Goal: Transaction & Acquisition: Purchase product/service

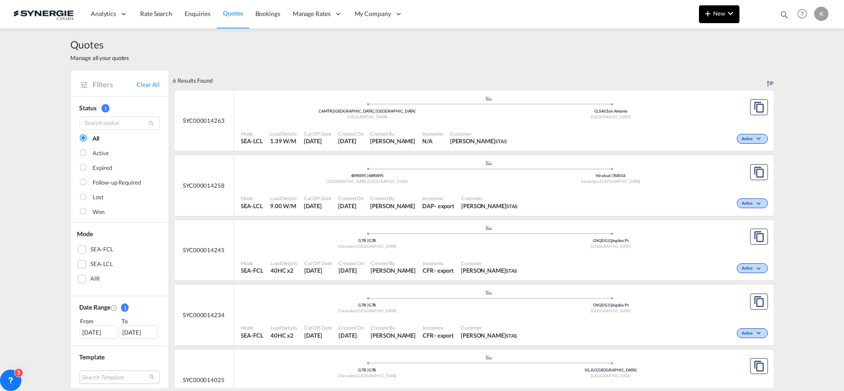
click at [735, 13] on md-icon "icon-chevron-down" at bounding box center [730, 13] width 11 height 11
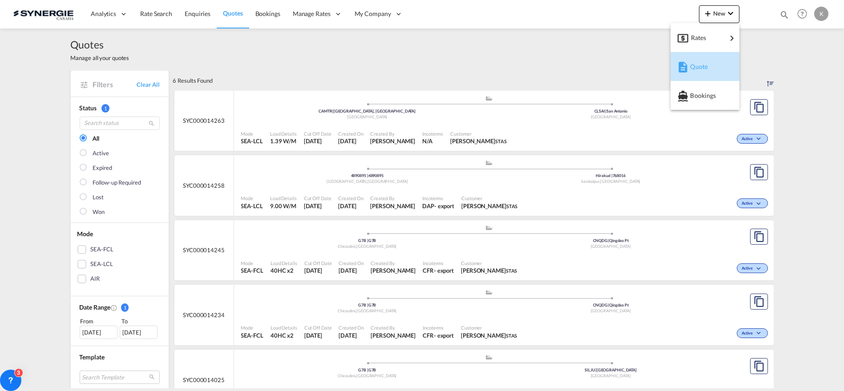
click at [692, 67] on span "Quote" at bounding box center [695, 67] width 10 height 18
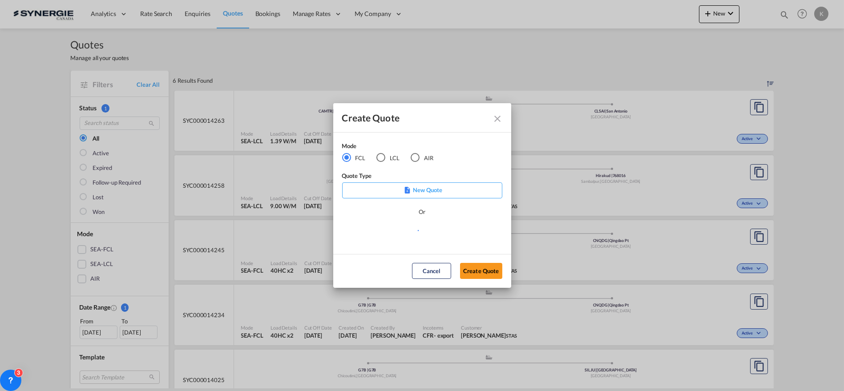
click at [381, 156] on div "Create Quote Mode FCL LCL AIR Quote Type New Quote Or Cancel Create Quote" at bounding box center [422, 195] width 844 height 391
click at [384, 158] on div "LCL" at bounding box center [380, 157] width 9 height 9
click at [403, 236] on md-select "Select template New DAP Import LCL [PERSON_NAME] | [DATE] [GEOGRAPHIC_DATA] LCL…" at bounding box center [422, 234] width 160 height 18
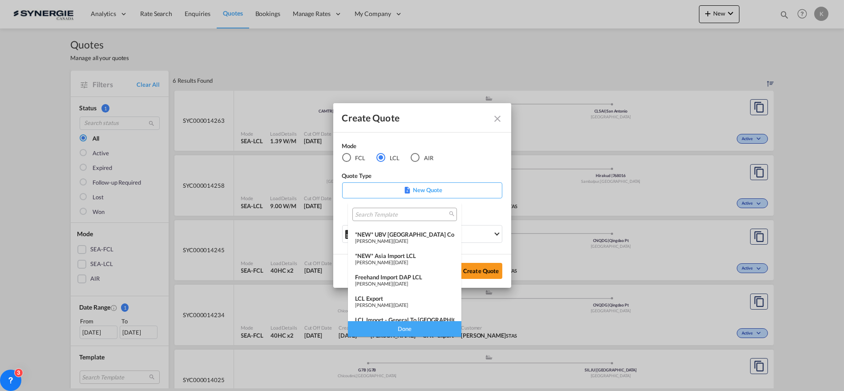
scroll to position [116, 0]
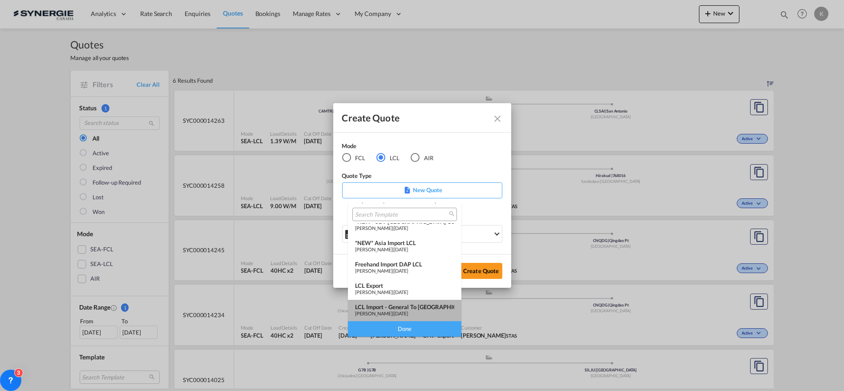
click at [405, 309] on div "LCL Import - General to [GEOGRAPHIC_DATA]" at bounding box center [404, 306] width 99 height 7
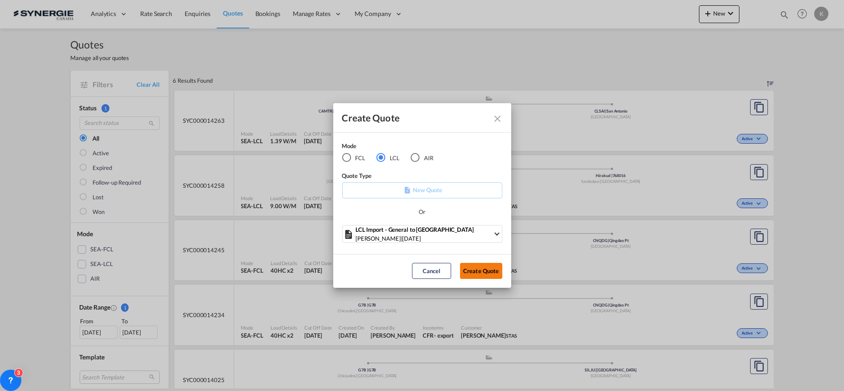
click at [487, 265] on button "Create Quote" at bounding box center [481, 271] width 42 height 16
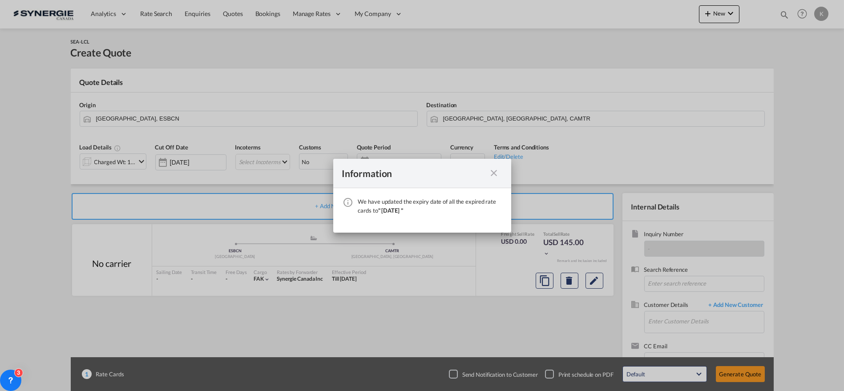
click at [494, 174] on md-icon "icon-close fg-AAA8AD cursor" at bounding box center [494, 173] width 11 height 11
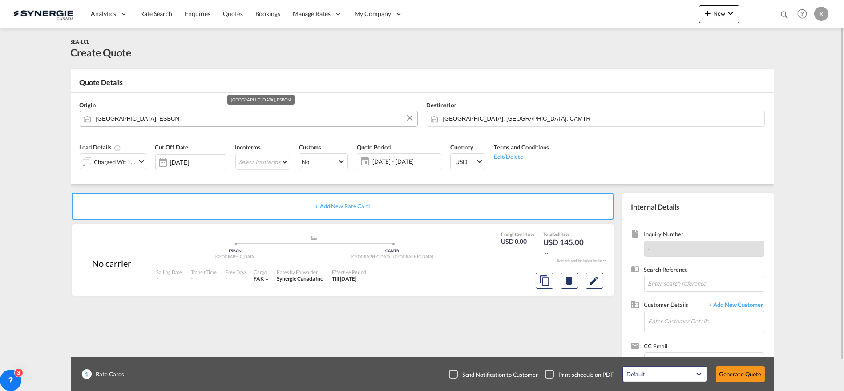
click at [178, 121] on input "[GEOGRAPHIC_DATA], ESBCN" at bounding box center [254, 119] width 317 height 16
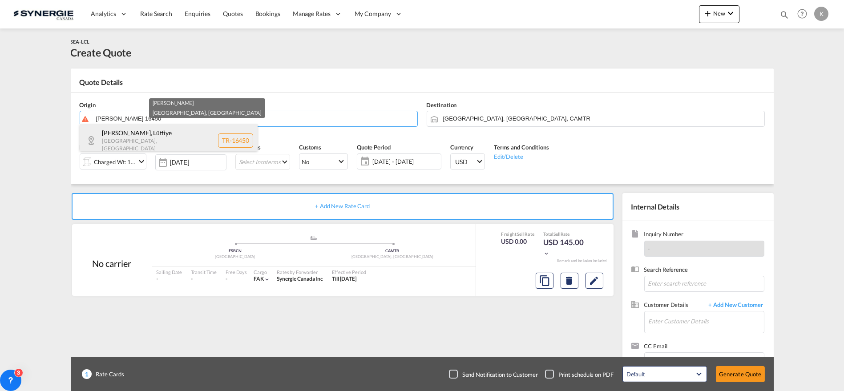
click at [165, 141] on div "[PERSON_NAME] [GEOGRAPHIC_DATA] , [GEOGRAPHIC_DATA] TR-16450" at bounding box center [169, 140] width 178 height 32
type input "TR-16450, [GEOGRAPHIC_DATA], [GEOGRAPHIC_DATA]"
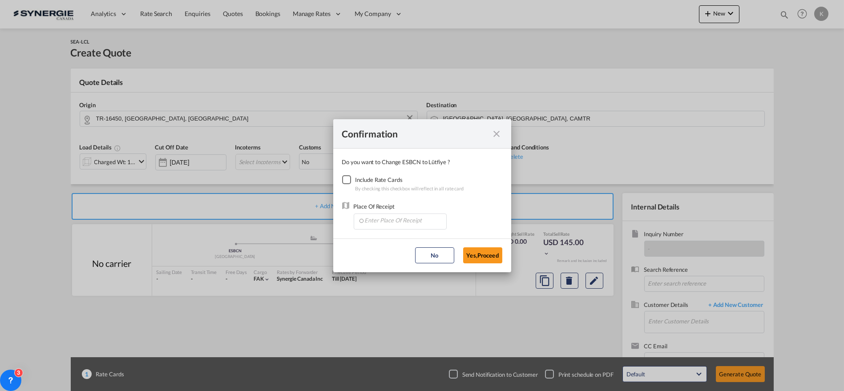
click at [342, 181] on div "Checkbox No Ink" at bounding box center [346, 179] width 9 height 9
click at [379, 224] on input "Enter Place Of Receipt" at bounding box center [402, 220] width 88 height 13
click at [391, 217] on input "Enter Place Of Receipt" at bounding box center [402, 220] width 88 height 13
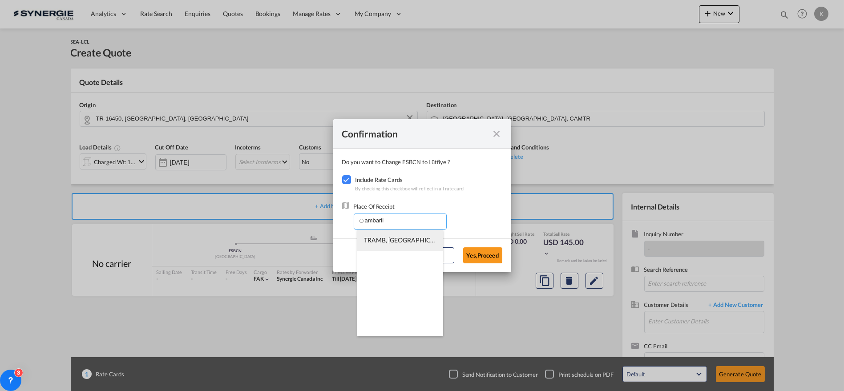
click at [395, 243] on span "TRAMB, [GEOGRAPHIC_DATA], [GEOGRAPHIC_DATA], [GEOGRAPHIC_DATA], [GEOGRAPHIC_DAT…" at bounding box center [505, 240] width 283 height 8
type input "TRAMB, [GEOGRAPHIC_DATA], [GEOGRAPHIC_DATA], [GEOGRAPHIC_DATA], [GEOGRAPHIC_DAT…"
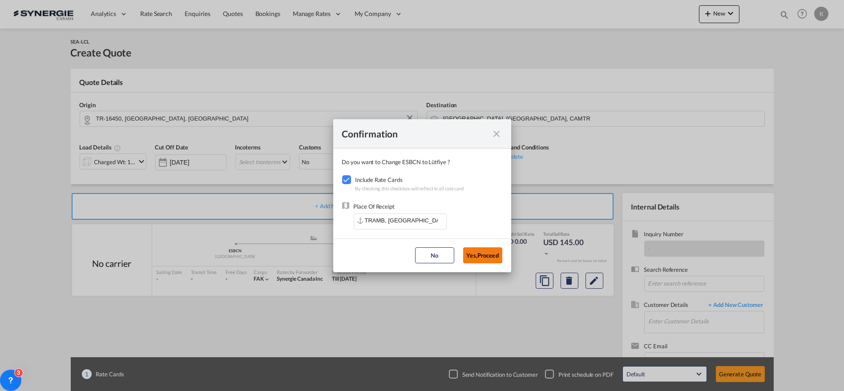
click at [487, 254] on button "Yes,Proceed" at bounding box center [482, 255] width 39 height 16
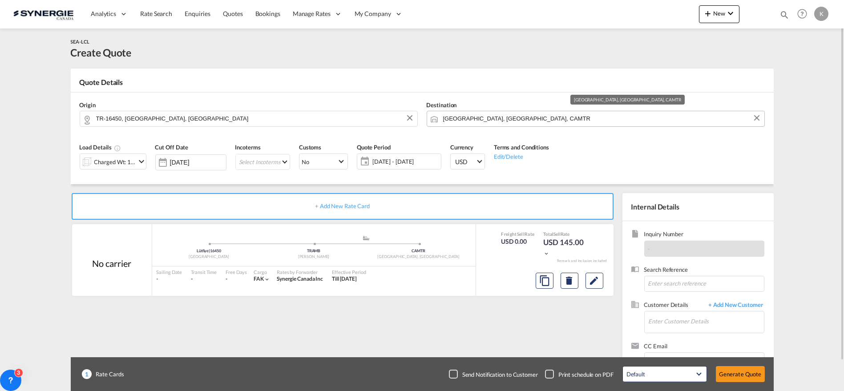
click at [463, 121] on input "[GEOGRAPHIC_DATA], [GEOGRAPHIC_DATA], CAMTR" at bounding box center [601, 119] width 317 height 16
click at [497, 122] on input "[GEOGRAPHIC_DATA], [GEOGRAPHIC_DATA], CAMTR" at bounding box center [601, 119] width 317 height 16
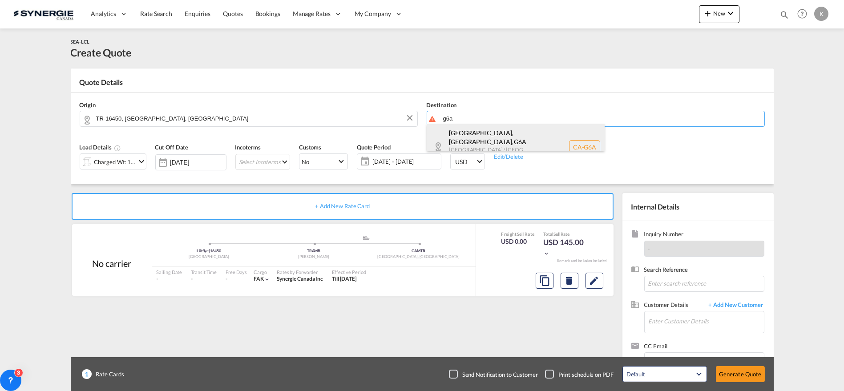
click at [485, 134] on div "[GEOGRAPHIC_DATA], [GEOGRAPHIC_DATA] , [GEOGRAPHIC_DATA] [GEOGRAPHIC_DATA] / [G…" at bounding box center [516, 147] width 178 height 46
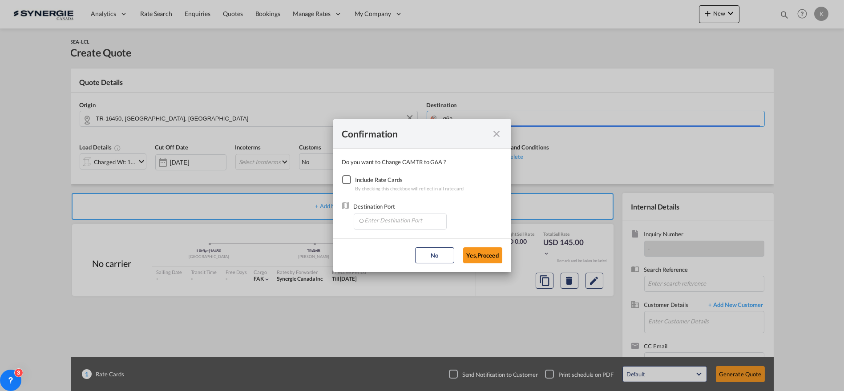
type input "CA-G6A, [GEOGRAPHIC_DATA], [GEOGRAPHIC_DATA], [GEOGRAPHIC_DATA] / [GEOGRAPHIC_D…"
click at [349, 178] on div "Checkbox No Ink" at bounding box center [346, 179] width 9 height 9
click at [386, 227] on md-autocomplete-wrap "Confirmation Do you ..." at bounding box center [402, 222] width 89 height 16
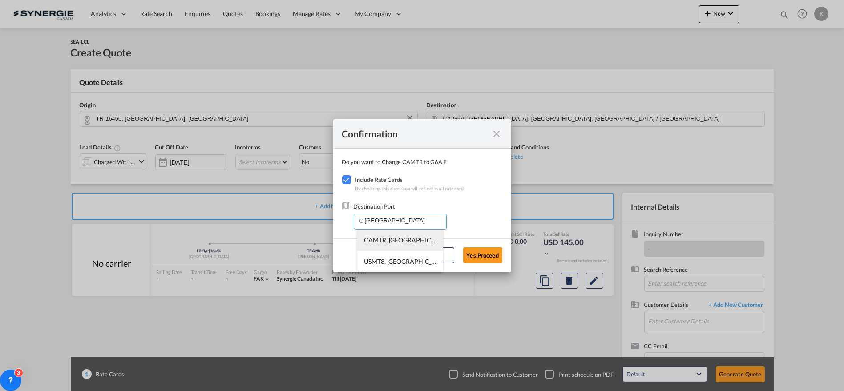
click at [389, 242] on span "CAMTR, [GEOGRAPHIC_DATA], [GEOGRAPHIC_DATA], [GEOGRAPHIC_DATA], [GEOGRAPHIC_DAT…" at bounding box center [538, 240] width 349 height 8
type input "CAMTR, [GEOGRAPHIC_DATA], [GEOGRAPHIC_DATA], [GEOGRAPHIC_DATA], [GEOGRAPHIC_DAT…"
click at [484, 254] on button "Yes,Proceed" at bounding box center [482, 255] width 39 height 16
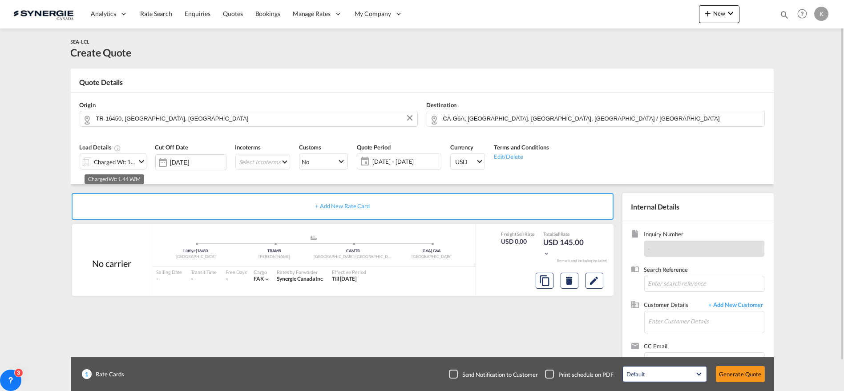
click at [114, 167] on div "Charged Wt: 1.44 W/M" at bounding box center [115, 162] width 42 height 12
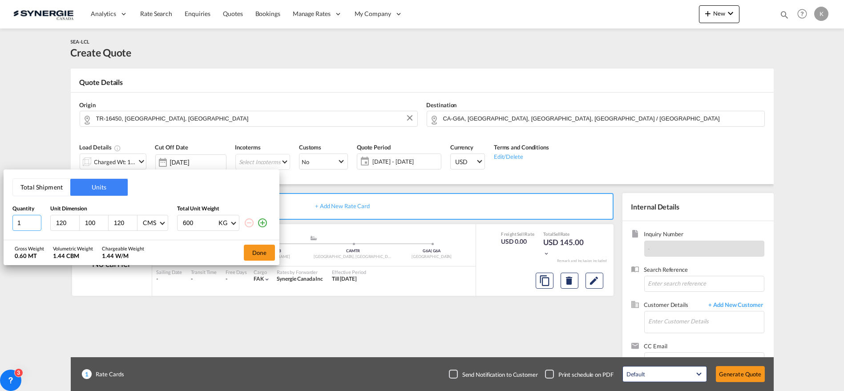
drag, startPoint x: 22, startPoint y: 218, endPoint x: 16, endPoint y: 222, distance: 7.0
click at [16, 222] on input "1" at bounding box center [26, 223] width 29 height 16
type input "100"
type input "120"
type input "165"
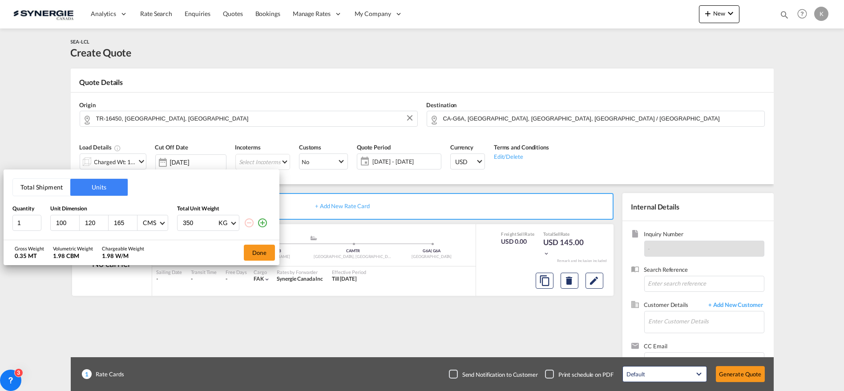
type input "350"
click at [263, 222] on md-icon "icon-plus-circle-outline" at bounding box center [262, 223] width 11 height 11
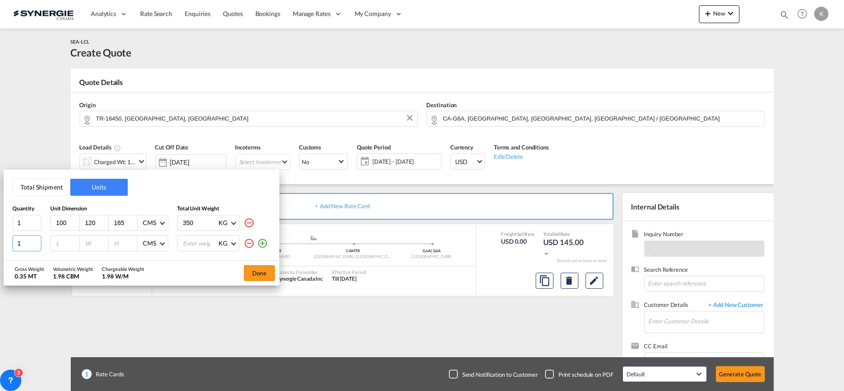
drag, startPoint x: 22, startPoint y: 246, endPoint x: -1, endPoint y: 246, distance: 22.7
click at [0, 246] on html "Analytics Reports Dashboard Rate Search Enquiries Quotes" at bounding box center [422, 195] width 844 height 391
type input "2"
type input "100"
type input "120"
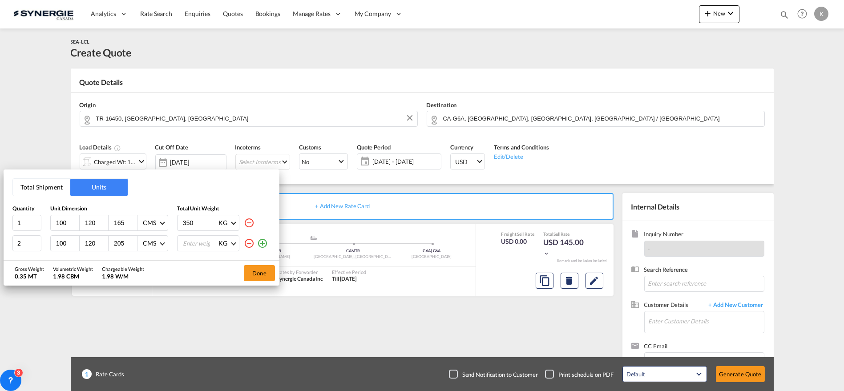
type input "205"
type input "430"
click at [261, 274] on button "Done" at bounding box center [259, 273] width 31 height 16
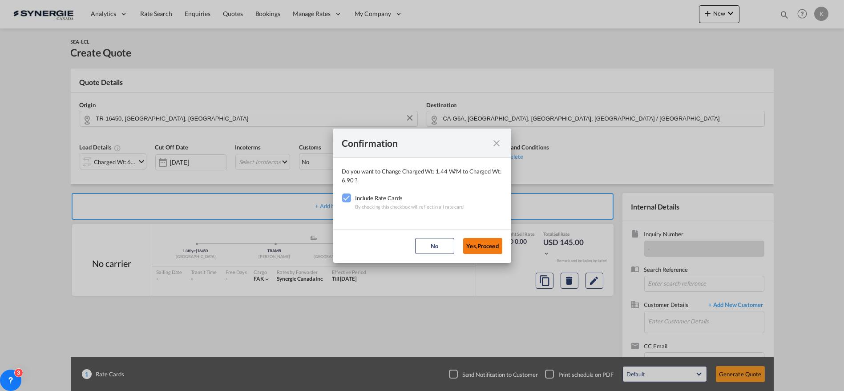
click at [476, 253] on button "Yes,Proceed" at bounding box center [482, 246] width 39 height 16
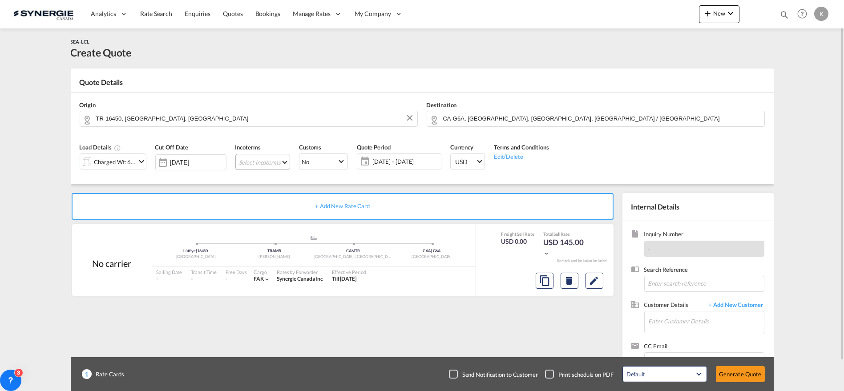
click at [266, 165] on md-select "Select Incoterms CIF - export Cost,Insurance and Freight CPT - import Carrier P…" at bounding box center [262, 162] width 55 height 16
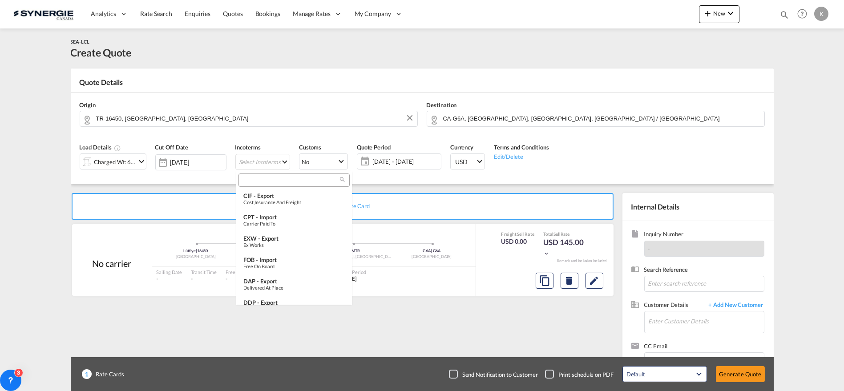
click at [274, 180] on input "search" at bounding box center [290, 180] width 99 height 8
type input "exw"
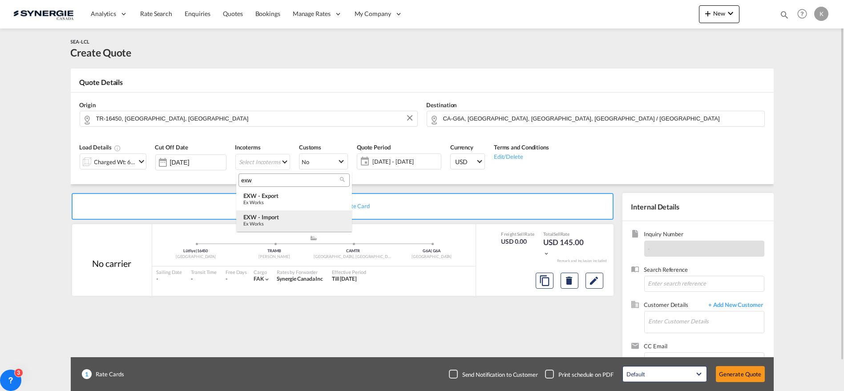
click at [276, 217] on div "EXW - import" at bounding box center [293, 217] width 101 height 7
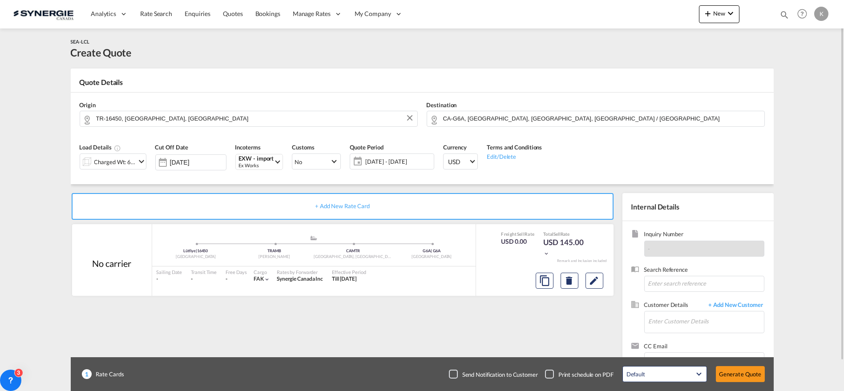
click at [387, 162] on span "[DATE] - [DATE]" at bounding box center [398, 161] width 66 height 8
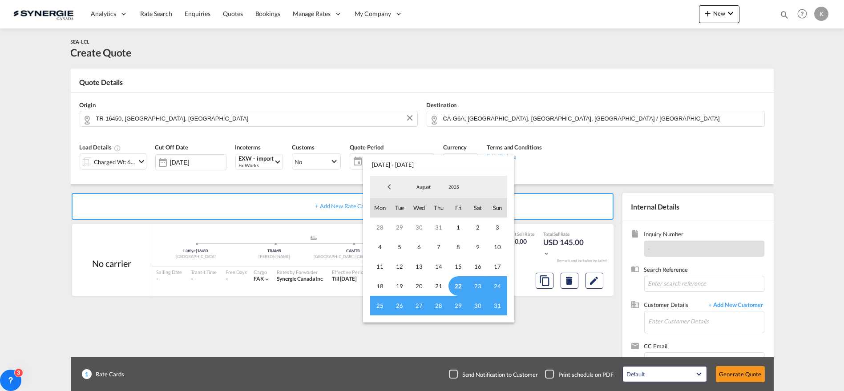
click at [456, 280] on span "22" at bounding box center [458, 286] width 20 height 20
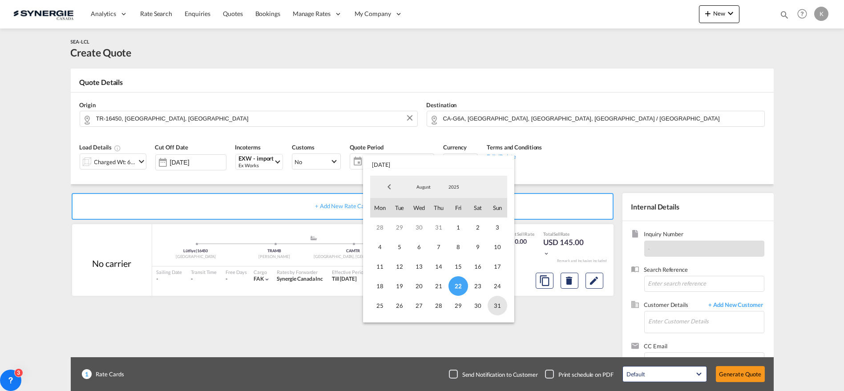
click at [495, 305] on span "31" at bounding box center [498, 306] width 20 height 20
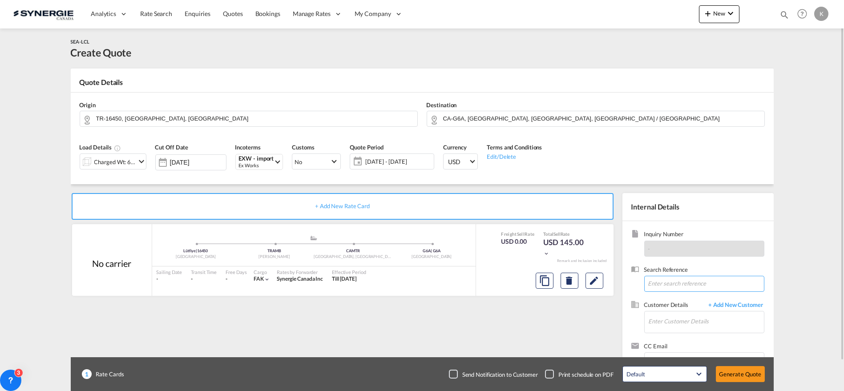
click at [692, 279] on input at bounding box center [704, 284] width 120 height 16
paste input "Re: Cotation [GEOGRAPHIC_DATA]"
type input "Re: Cotation [GEOGRAPHIC_DATA]"
click at [671, 321] on input "Enter Customer Details" at bounding box center [706, 321] width 115 height 20
paste input "[PERSON_NAME][EMAIL_ADDRESS][PERSON_NAME][DOMAIN_NAME]"
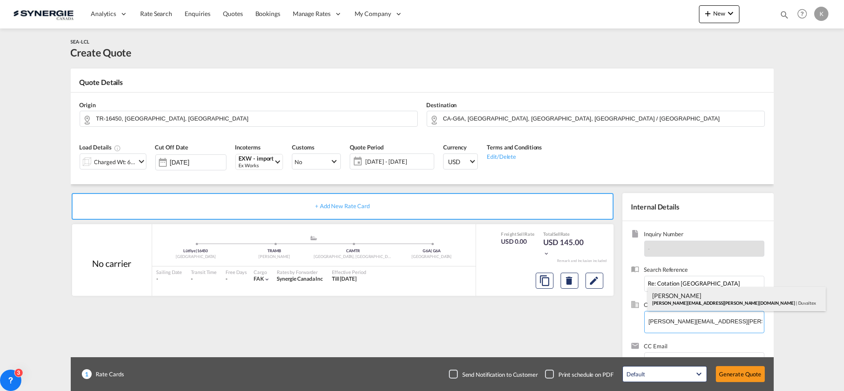
click at [706, 302] on div "[PERSON_NAME] [PERSON_NAME][EMAIL_ADDRESS][PERSON_NAME][DOMAIN_NAME] | Duvaltex" at bounding box center [737, 299] width 178 height 24
type input "Duvaltex, [PERSON_NAME], [PERSON_NAME][EMAIL_ADDRESS][PERSON_NAME][DOMAIN_NAME]"
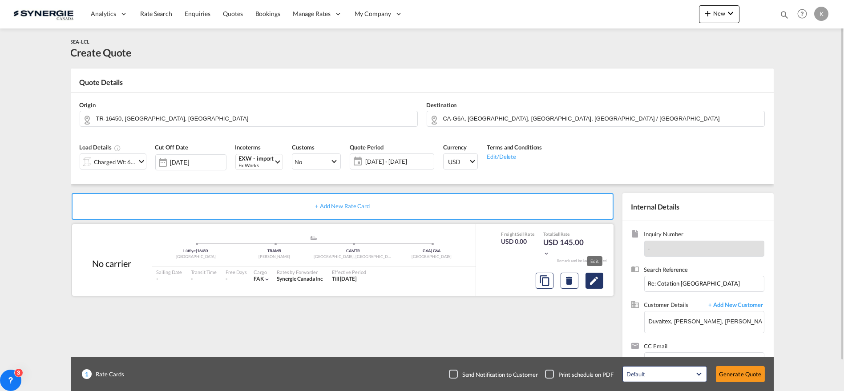
click at [598, 284] on md-icon "Edit" at bounding box center [594, 280] width 11 height 11
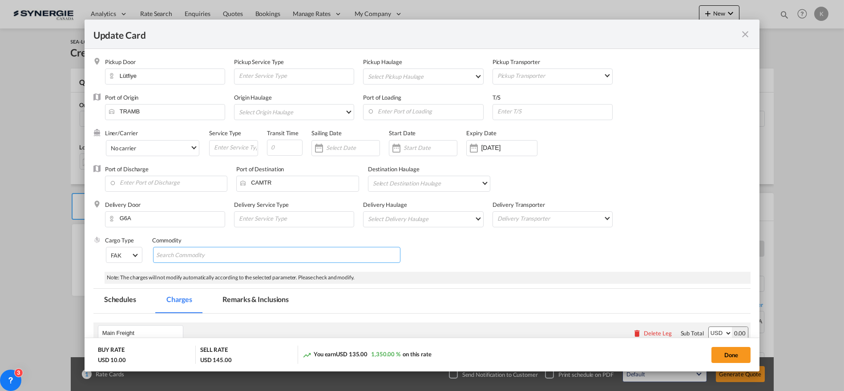
click at [210, 252] on input "Search Commodity" at bounding box center [196, 255] width 81 height 14
type input "textile"
click at [211, 237] on div "Commodity" at bounding box center [277, 240] width 250 height 8
click at [242, 298] on md-tab-item "Remarks & Inclusions" at bounding box center [256, 301] width 88 height 24
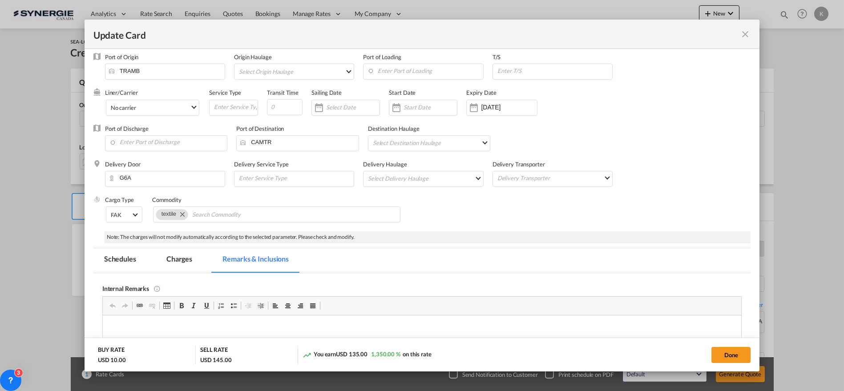
scroll to position [49, 0]
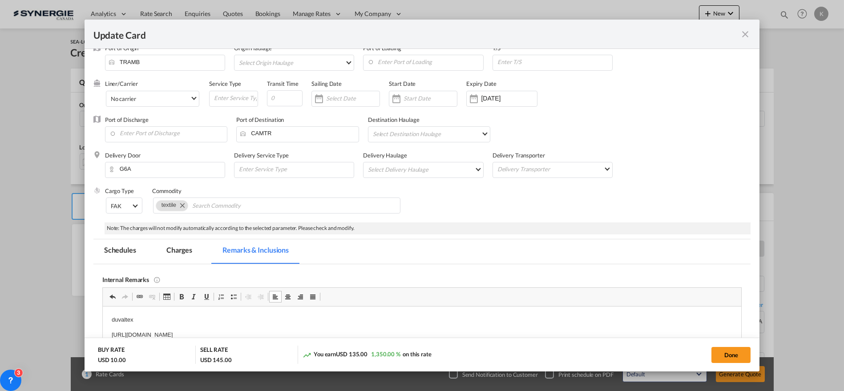
click at [171, 247] on md-tab-item "Charges" at bounding box center [179, 251] width 47 height 24
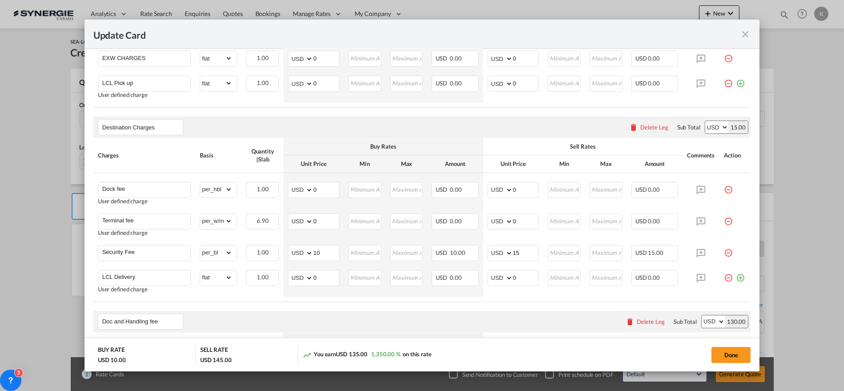
scroll to position [443, 0]
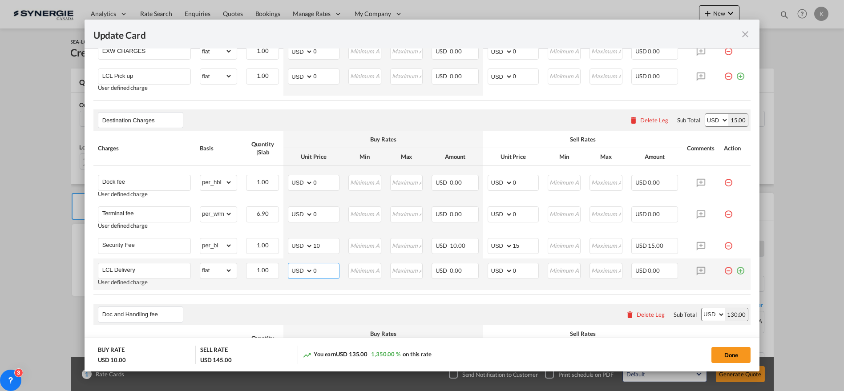
click at [298, 269] on select "AED AFN ALL AMD ANG AOA ARS AUD AWG AZN BAM BBD BDT BGN BHD BIF BMD BND [PERSON…" at bounding box center [301, 271] width 23 height 12
select select "string:CAD"
click at [290, 265] on select "AED AFN ALL AMD ANG AOA ARS AUD AWG AZN BAM BBD BDT BGN BHD BIF BMD BND [PERSON…" at bounding box center [301, 271] width 23 height 12
type input "488.84"
type input "394"
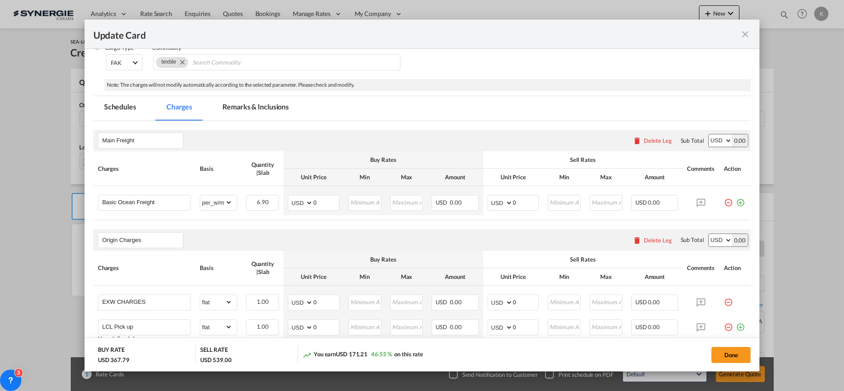
scroll to position [136, 0]
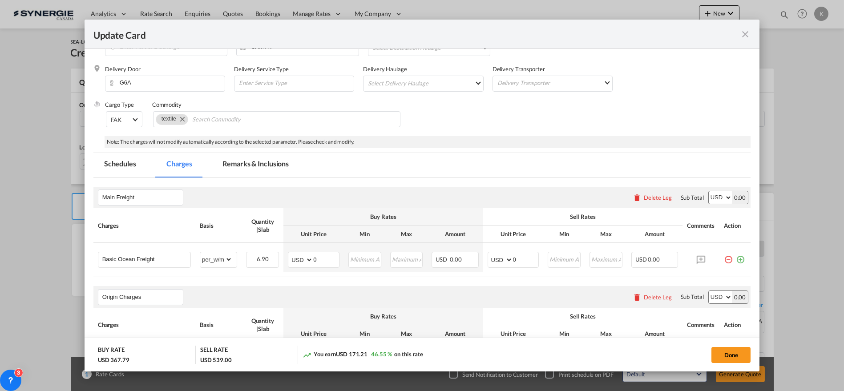
click at [258, 165] on md-tab-item "Remarks & Inclusions" at bounding box center [256, 165] width 88 height 24
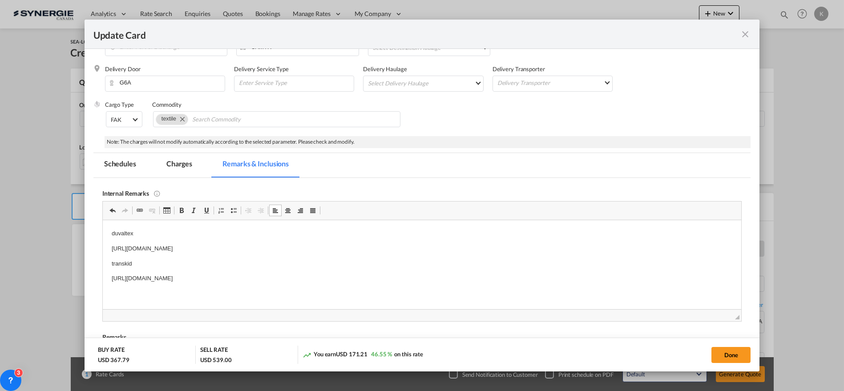
click at [363, 280] on p "[URL][DOMAIN_NAME]" at bounding box center [421, 278] width 621 height 9
click at [189, 163] on md-tab-item "Charges" at bounding box center [179, 165] width 47 height 24
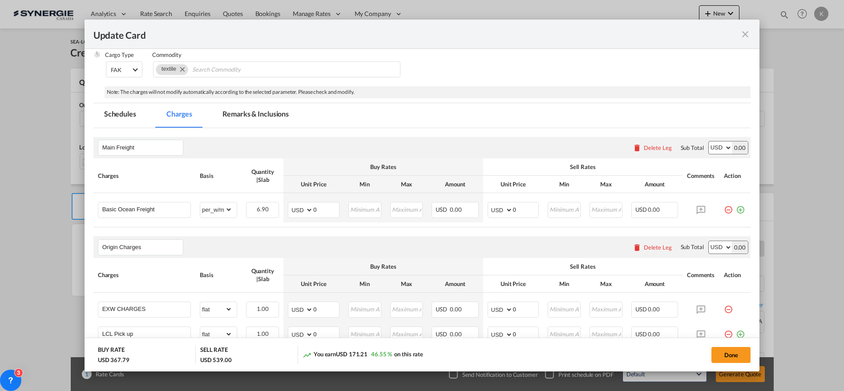
scroll to position [0, 0]
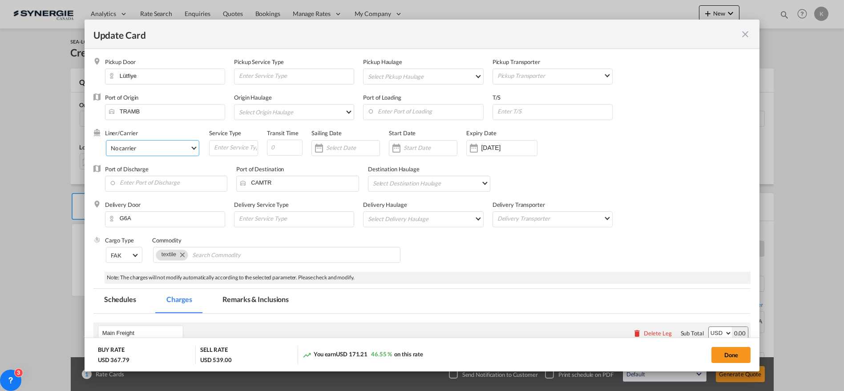
click at [133, 146] on div "No carrier" at bounding box center [123, 148] width 25 height 7
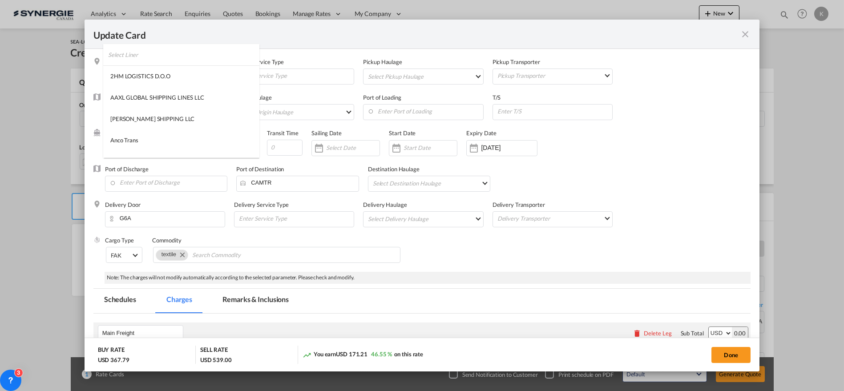
click at [204, 59] on input "search" at bounding box center [183, 54] width 151 height 21
type input "shipco"
click at [136, 94] on div "Shipco Transport" at bounding box center [131, 97] width 42 height 8
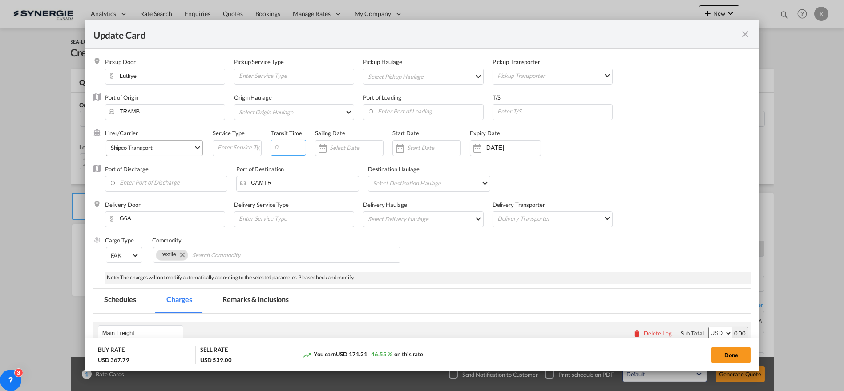
click at [281, 149] on input "Update Card Pickup ..." at bounding box center [288, 148] width 36 height 16
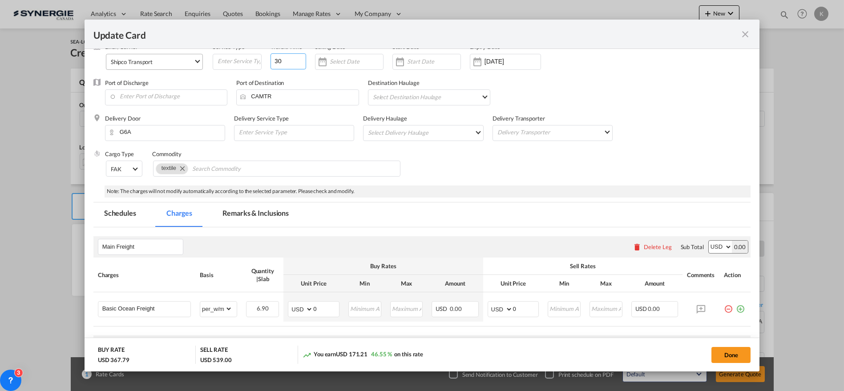
scroll to position [99, 0]
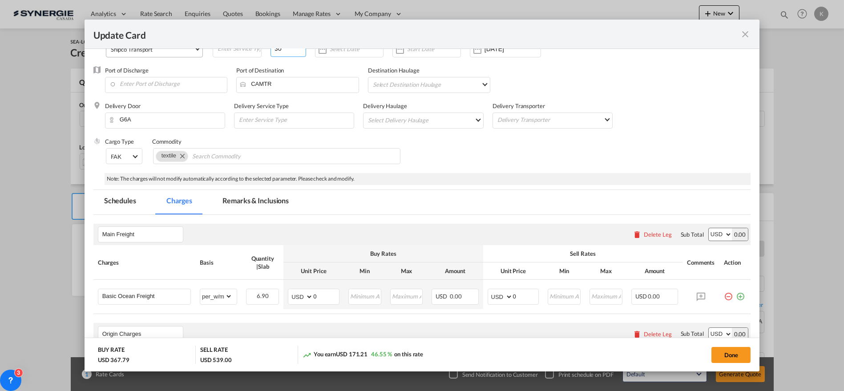
type input "30"
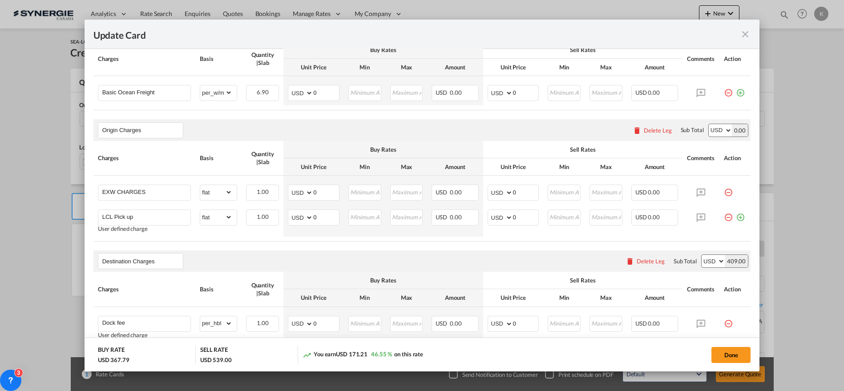
scroll to position [326, 0]
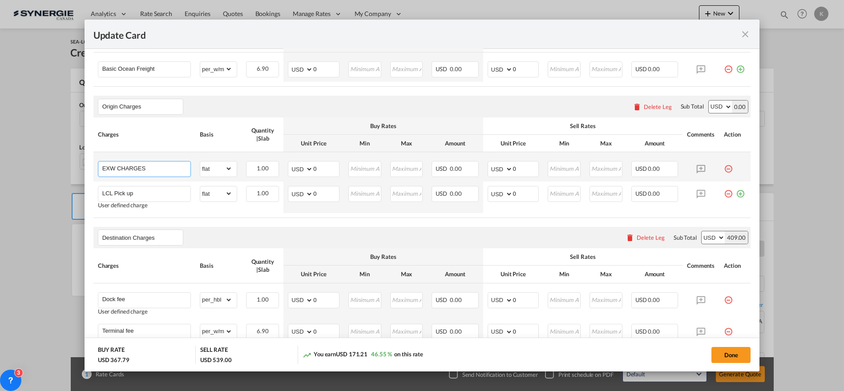
drag, startPoint x: 139, startPoint y: 169, endPoint x: 153, endPoint y: 166, distance: 14.4
click at [140, 168] on input "EXW CHARGES" at bounding box center [146, 167] width 88 height 13
paste input "ORIGIN INLAND HAULAGE"
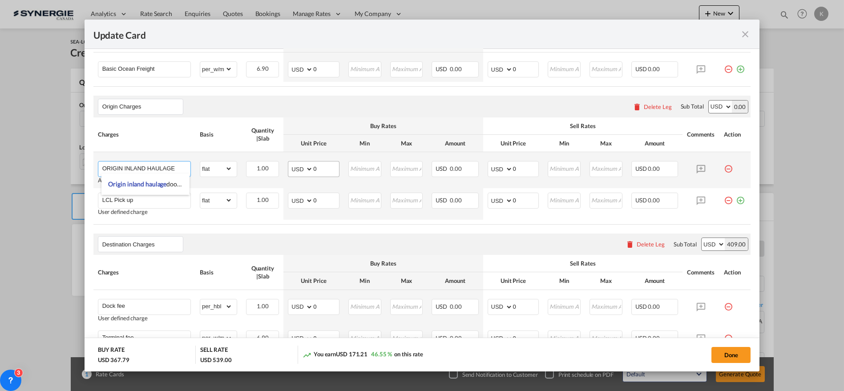
type input "ORIGIN INLAND HAULAGE"
drag, startPoint x: 318, startPoint y: 165, endPoint x: 291, endPoint y: 169, distance: 26.9
click at [291, 169] on md-input-container "AED AFN ALL AMD ANG AOA ARS AUD AWG AZN BAM BBD BDT BGN BHD BIF BMD BND [PERSON…" at bounding box center [314, 169] width 52 height 16
type input "225"
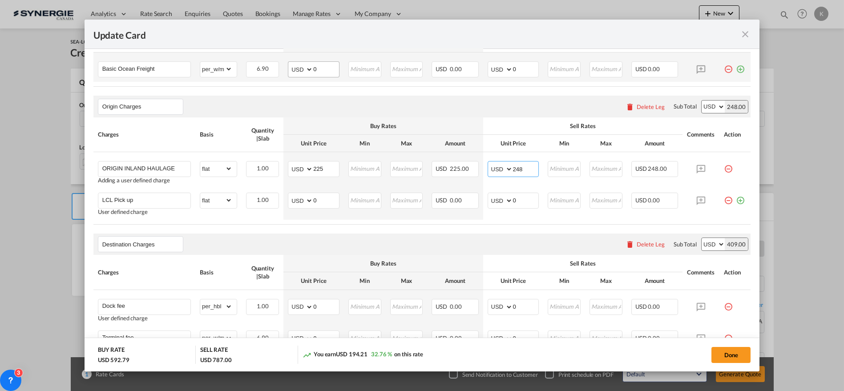
type input "248"
drag, startPoint x: 306, startPoint y: 69, endPoint x: 288, endPoint y: 87, distance: 24.5
click at [297, 69] on md-input-container "AED AFN ALL AMD ANG AOA ARS AUD AWG AZN BAM BBD BDT BGN BHD BIF BMD BND [PERSON…" at bounding box center [314, 69] width 52 height 16
type input "70"
type input "85"
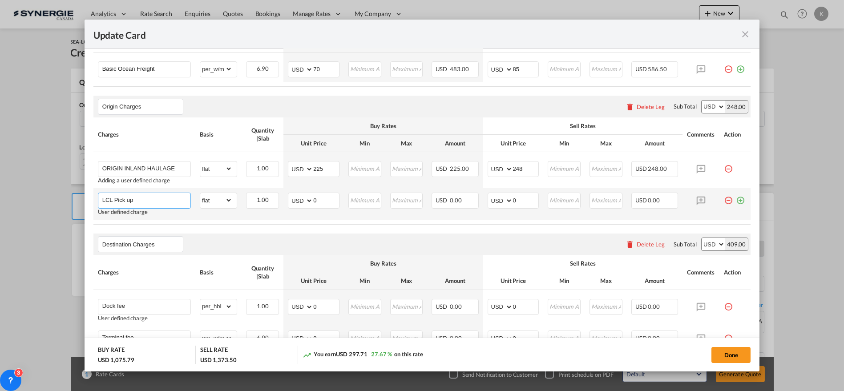
click at [153, 200] on input "LCL Pick up" at bounding box center [146, 199] width 88 height 13
paste input "OTHC"
type input "OTHC"
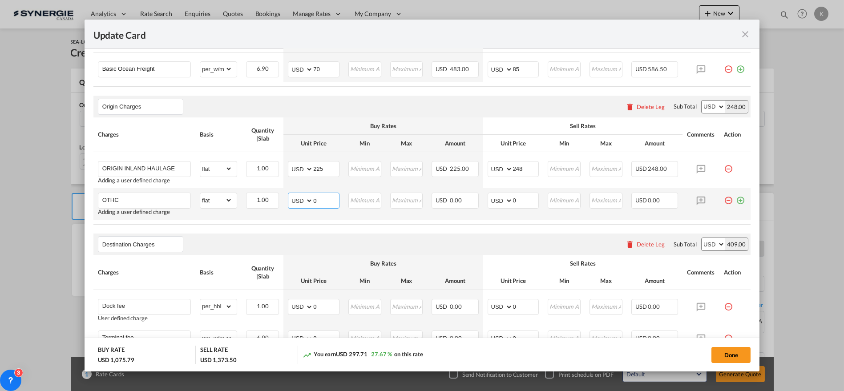
drag, startPoint x: 326, startPoint y: 196, endPoint x: 294, endPoint y: 198, distance: 31.6
click at [295, 198] on md-input-container "AED AFN ALL AMD ANG AOA ARS AUD AWG AZN BAM BBD BDT BGN BHD BIF BMD BND [PERSON…" at bounding box center [314, 201] width 52 height 16
type input "55"
type input "61"
click at [736, 199] on md-icon "icon-plus-circle-outline green-400-fg" at bounding box center [740, 197] width 9 height 9
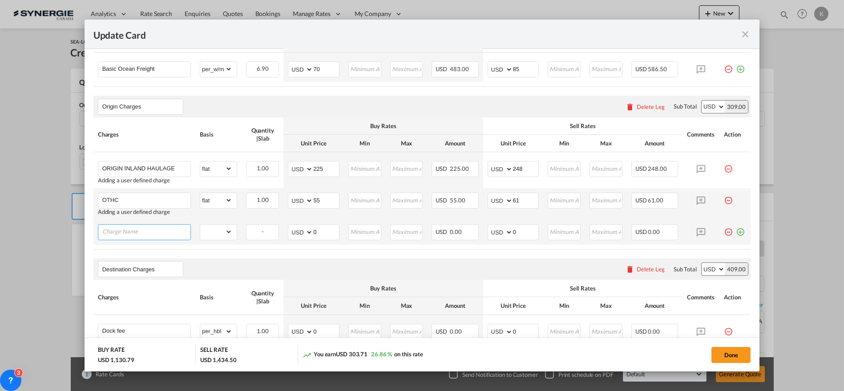
click at [139, 232] on input "Charge Name" at bounding box center [146, 231] width 88 height 13
paste input "ACI FEE"
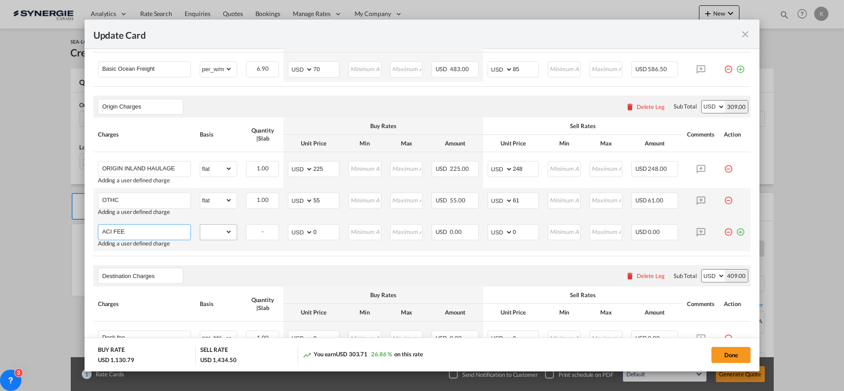
type input "ACI FEE"
click at [200, 233] on select "gross_weight volumetric_weight per_shipment per_bl per_km per_hawb per_kg flat …" at bounding box center [216, 232] width 32 height 14
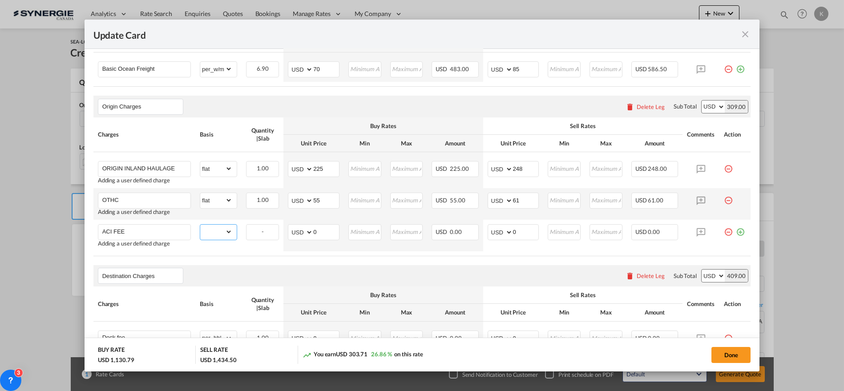
select select "per_bl"
click at [200, 225] on select "gross_weight volumetric_weight per_shipment per_bl per_km per_hawb per_kg flat …" at bounding box center [216, 232] width 32 height 14
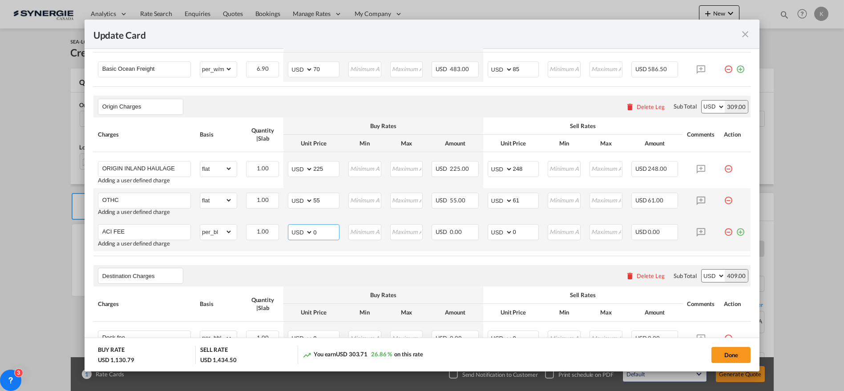
drag, startPoint x: 317, startPoint y: 231, endPoint x: 294, endPoint y: 230, distance: 22.3
click at [297, 231] on md-input-container "AED AFN ALL AMD ANG AOA ARS AUD AWG AZN BAM BBD BDT BGN BHD BIF BMD BND [PERSON…" at bounding box center [314, 232] width 52 height 16
type input "35"
type input "39"
click at [736, 229] on md-icon "icon-plus-circle-outline green-400-fg" at bounding box center [740, 228] width 9 height 9
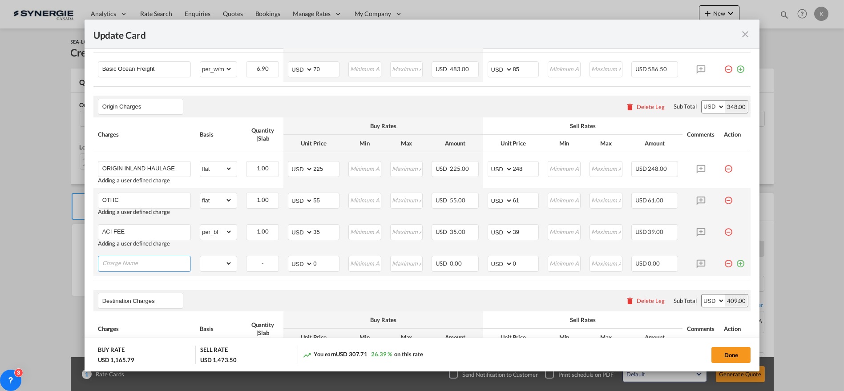
click at [133, 266] on input "Charge Name" at bounding box center [146, 262] width 88 height 13
paste input "VGM + B/L"
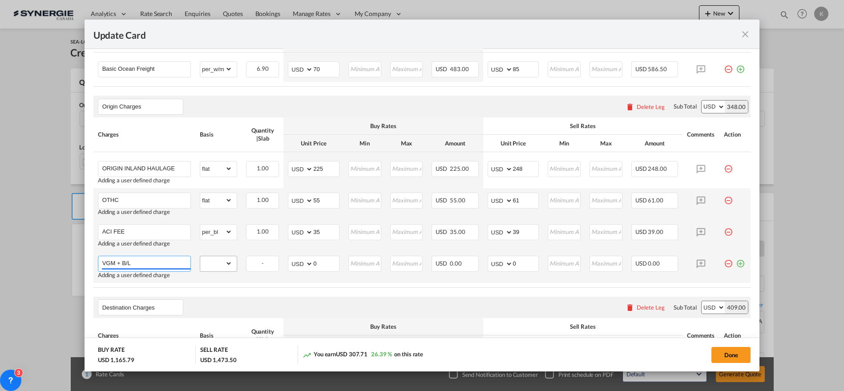
type input "VGM + B/L"
click at [235, 266] on div "gross_weight volumetric_weight per_shipment per_bl per_km per_hawb per_kg flat …" at bounding box center [218, 264] width 37 height 16
click at [217, 266] on select "gross_weight volumetric_weight per_shipment per_bl per_km per_hawb per_kg flat …" at bounding box center [216, 263] width 32 height 14
select select "per_bl"
click at [200, 256] on select "gross_weight volumetric_weight per_shipment per_bl per_km per_hawb per_kg flat …" at bounding box center [216, 263] width 32 height 14
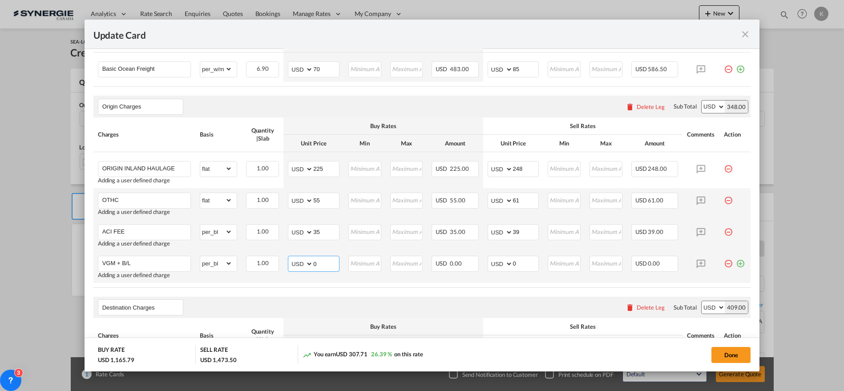
drag, startPoint x: 323, startPoint y: 262, endPoint x: 299, endPoint y: 263, distance: 23.2
click at [301, 262] on md-input-container "AED AFN ALL AMD ANG AOA ARS AUD AWG AZN BAM BBD BDT BGN BHD BIF BMD BND [PERSON…" at bounding box center [314, 264] width 52 height 16
type input "50"
type input "55"
drag, startPoint x: 731, startPoint y: 262, endPoint x: 490, endPoint y: 248, distance: 241.9
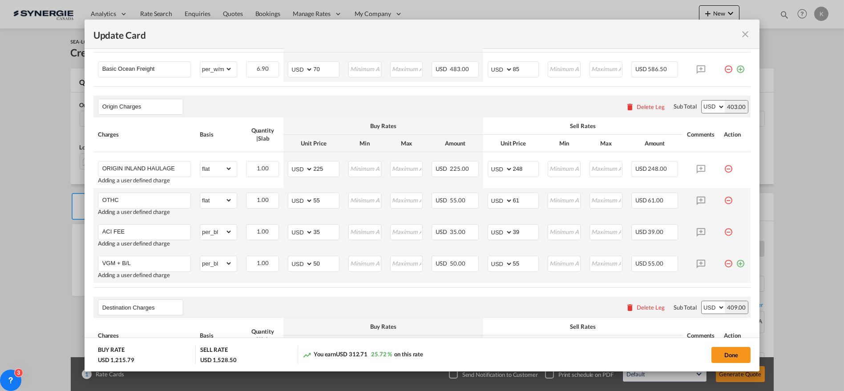
click at [736, 262] on md-icon "icon-plus-circle-outline green-400-fg" at bounding box center [740, 260] width 9 height 9
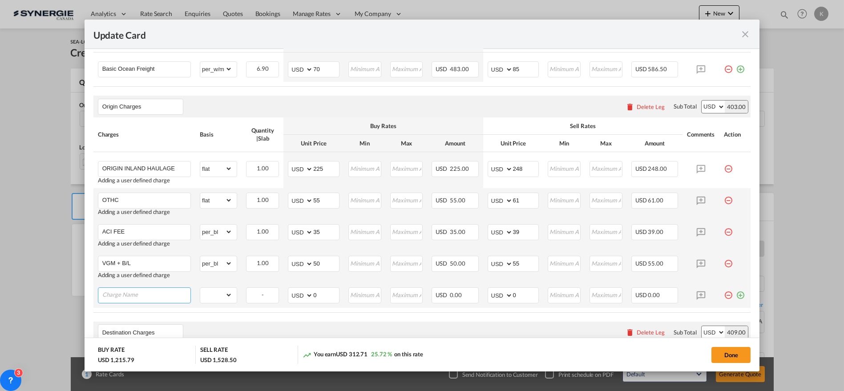
click at [110, 291] on input "Charge Name" at bounding box center [146, 294] width 88 height 13
paste input "ICS2 FILLING"
type input "ICS2 FILLING"
click at [232, 289] on md-input-container "gross_weight volumetric_weight per_shipment per_bl per_km per_hawb per_kg flat …" at bounding box center [218, 295] width 36 height 14
drag, startPoint x: 218, startPoint y: 293, endPoint x: 217, endPoint y: 288, distance: 5.1
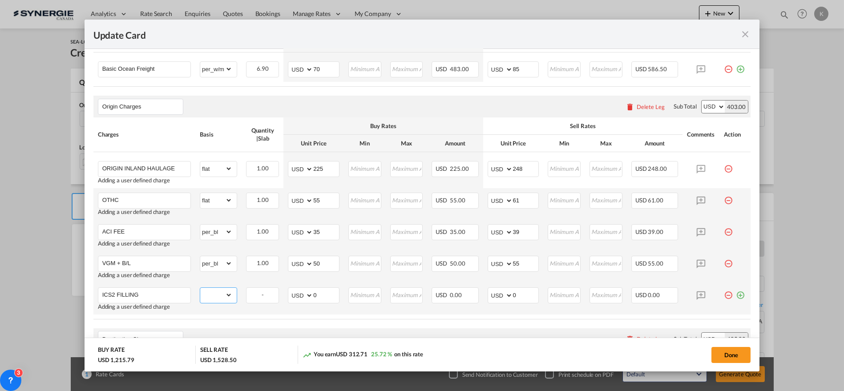
click at [218, 293] on select "gross_weight volumetric_weight per_shipment per_bl per_km per_hawb per_kg flat …" at bounding box center [216, 295] width 32 height 14
select select "per_bl"
click at [200, 288] on select "gross_weight volumetric_weight per_shipment per_bl per_km per_hawb per_kg flat …" at bounding box center [216, 295] width 32 height 14
drag, startPoint x: 321, startPoint y: 290, endPoint x: 297, endPoint y: 294, distance: 24.9
click at [297, 294] on md-input-container "AED AFN ALL AMD ANG AOA ARS AUD AWG AZN BAM BBD BDT BGN BHD BIF BMD BND [PERSON…" at bounding box center [314, 295] width 52 height 16
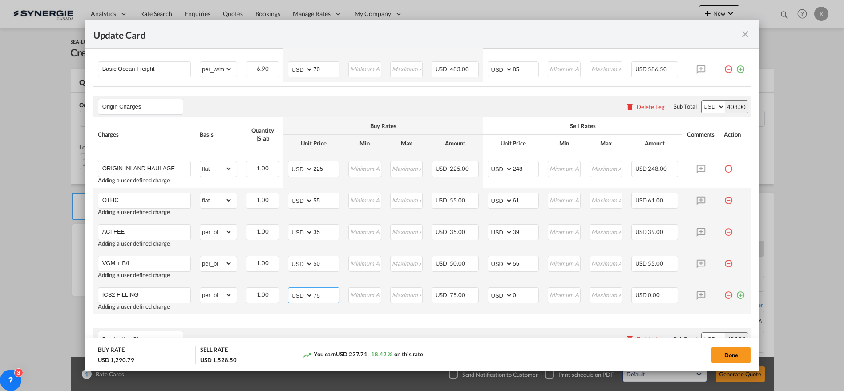
type input "75"
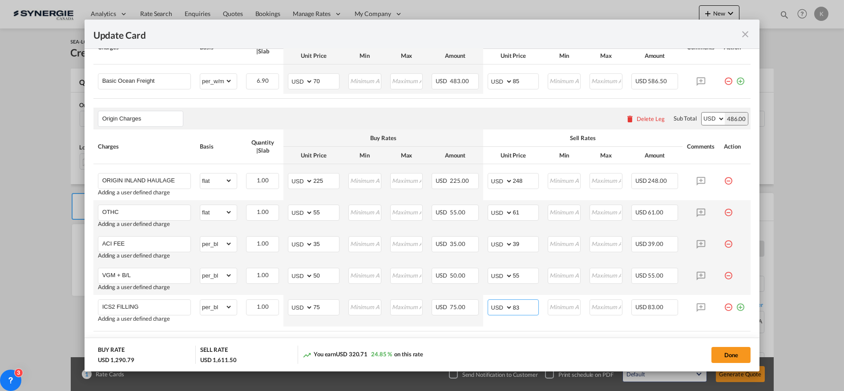
scroll to position [277, 0]
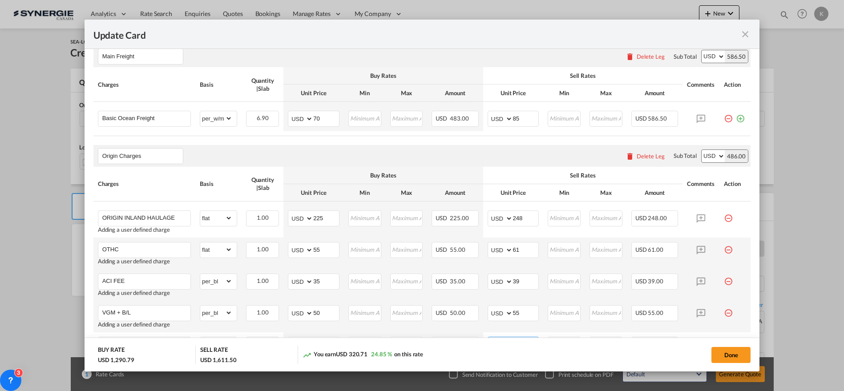
type input "83"
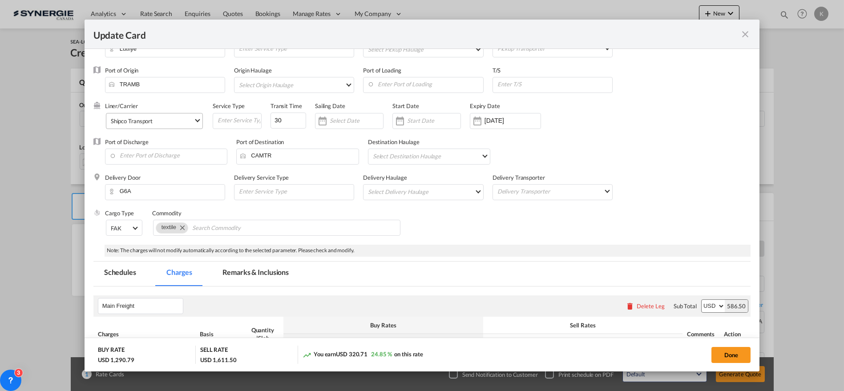
scroll to position [11, 0]
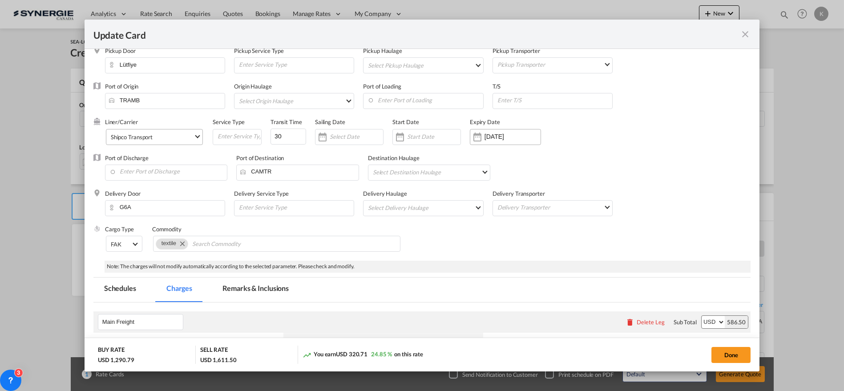
click at [500, 139] on input "[DATE]" at bounding box center [512, 136] width 56 height 7
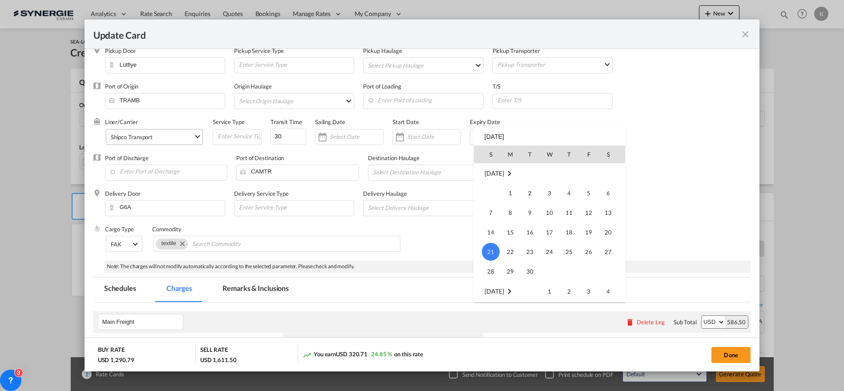
scroll to position [205935, 0]
click at [486, 271] on span "31" at bounding box center [491, 272] width 18 height 18
type input "[DATE]"
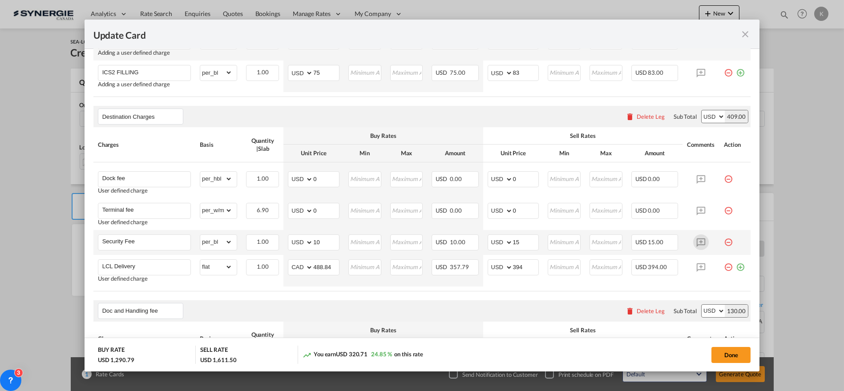
scroll to position [552, 0]
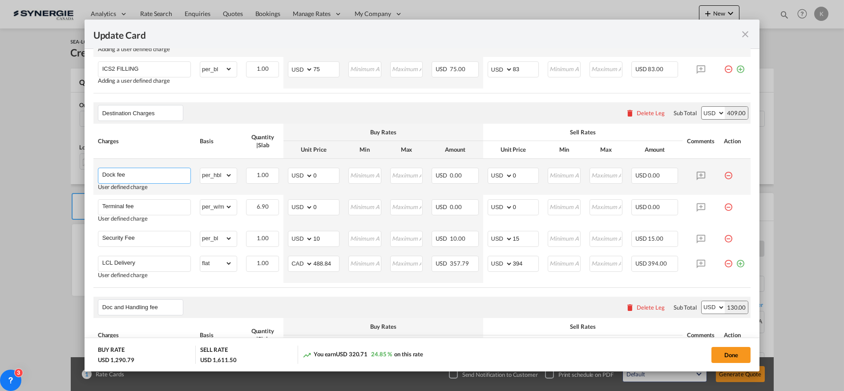
click at [152, 168] on input "Dock fee" at bounding box center [146, 174] width 88 height 13
paste input "THC"
type input "THC"
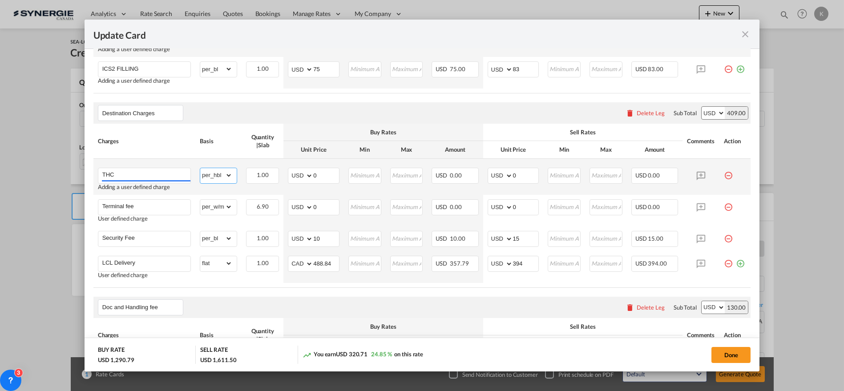
click at [222, 173] on select "gross_weight volumetric_weight per_shipment per_bl per_km per_hawb per_kg flat …" at bounding box center [216, 175] width 32 height 14
select select "per_w/m"
click at [200, 168] on select "gross_weight volumetric_weight per_shipment per_bl per_km per_hawb per_kg flat …" at bounding box center [216, 175] width 32 height 14
drag, startPoint x: 325, startPoint y: 173, endPoint x: 303, endPoint y: 173, distance: 21.8
click at [303, 173] on md-input-container "AED AFN ALL AMD ANG AOA ARS AUD AWG AZN BAM BBD BDT BGN BHD BIF BMD BND [PERSON…" at bounding box center [314, 176] width 52 height 16
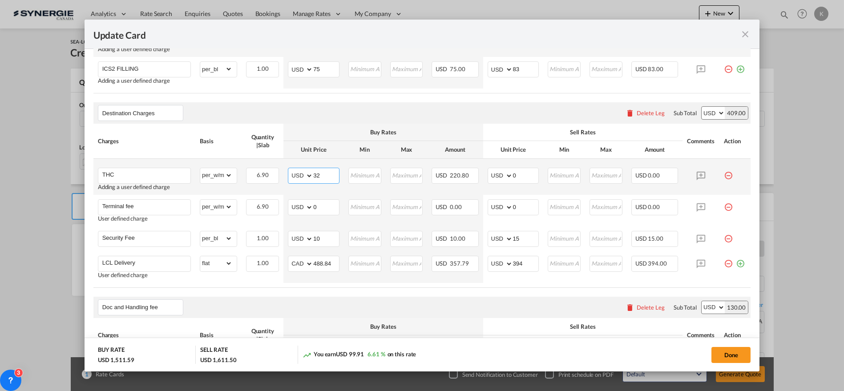
type input "32"
type input "40"
type input "36"
type input "44"
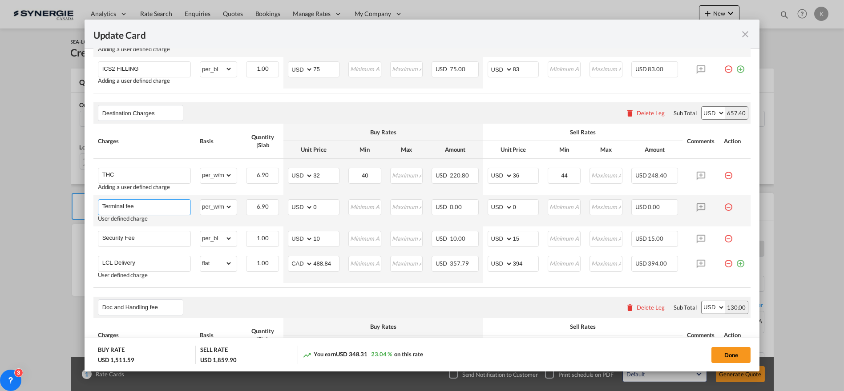
click at [119, 208] on input "Terminal fee" at bounding box center [146, 206] width 88 height 13
paste input "Handling"
type input "Handling"
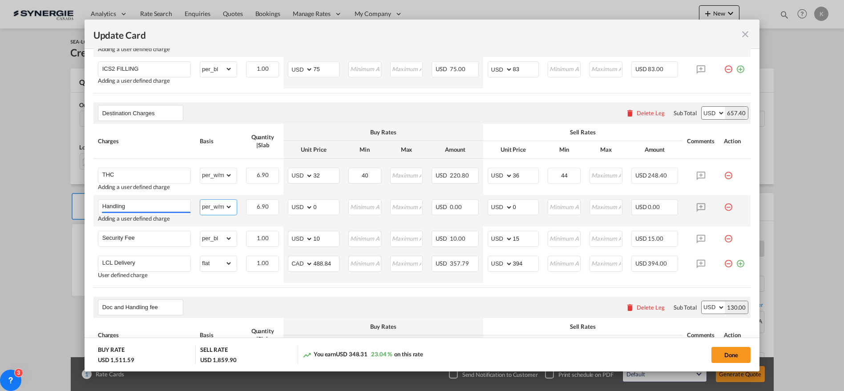
click at [224, 206] on select "gross_weight volumetric_weight per_shipment per_bl per_km per_hawb per_kg flat …" at bounding box center [216, 207] width 32 height 14
select select "per_bl"
click at [200, 200] on select "gross_weight volumetric_weight per_shipment per_bl per_km per_hawb per_kg flat …" at bounding box center [216, 207] width 32 height 14
click at [306, 209] on md-input-container "AED AFN ALL AMD ANG AOA ARS AUD AWG AZN BAM BBD BDT BGN BHD BIF BMD BND [PERSON…" at bounding box center [314, 207] width 52 height 16
type input "33"
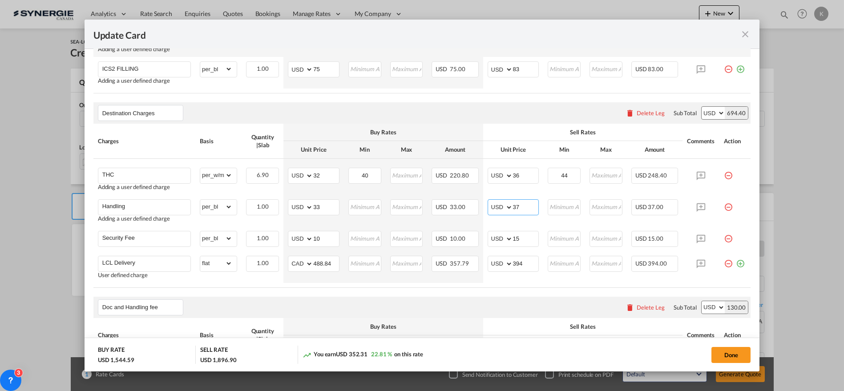
type input "37"
click at [127, 236] on input "Security Fee" at bounding box center [146, 237] width 88 height 13
paste input "Charge Name"
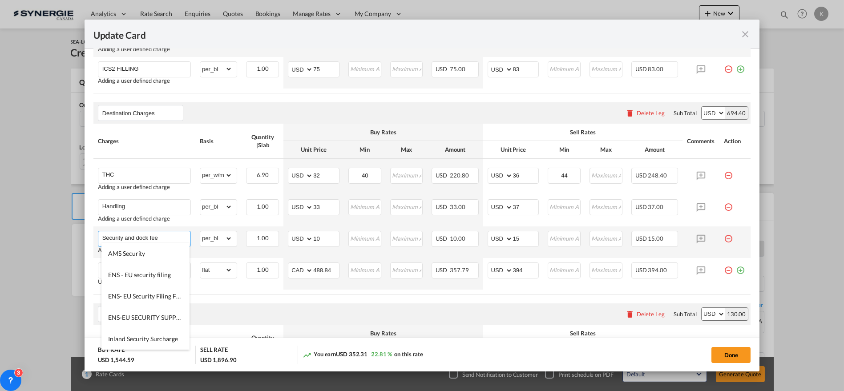
type input "Security and dock fee"
type input "83"
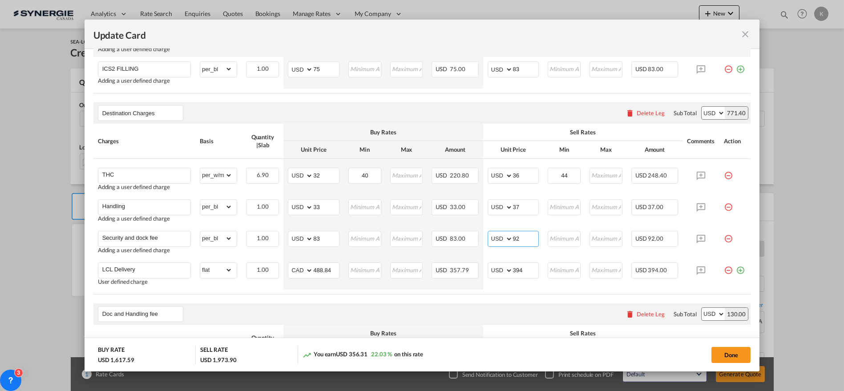
type input "92"
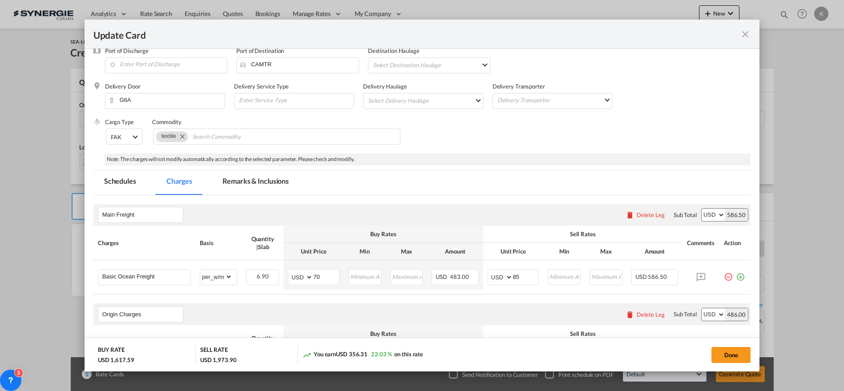
scroll to position [82, 0]
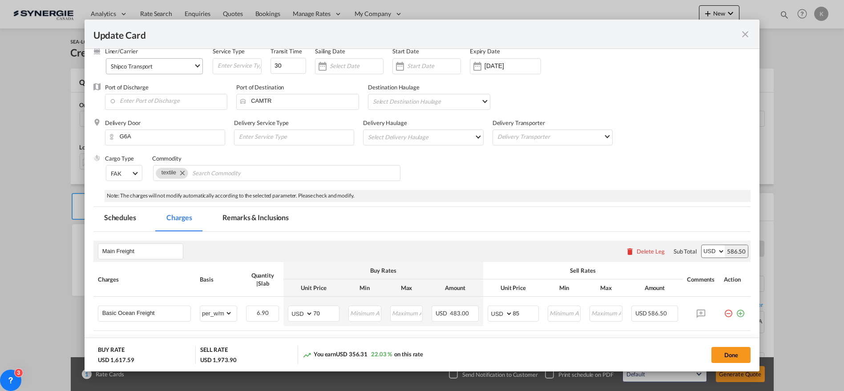
click at [258, 222] on md-tab-item "Remarks & Inclusions" at bounding box center [256, 219] width 88 height 24
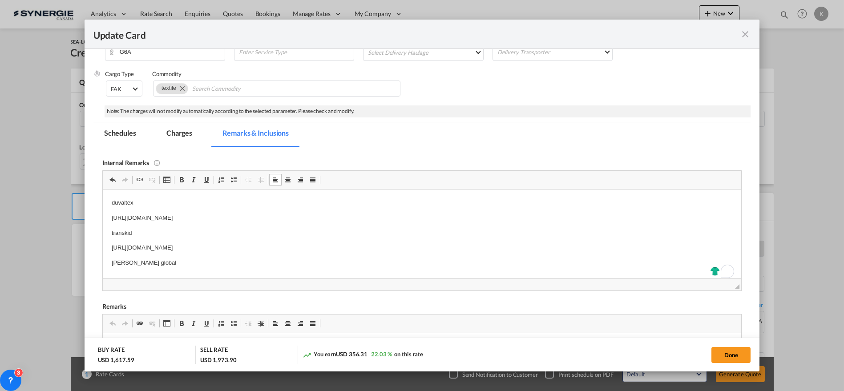
scroll to position [181, 0]
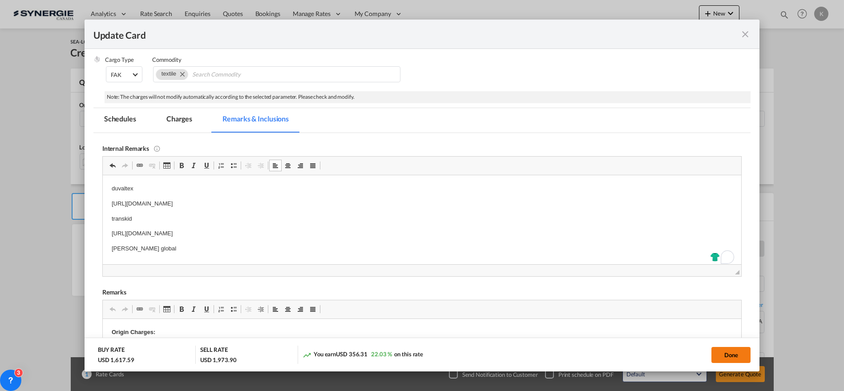
click at [730, 350] on button "Done" at bounding box center [730, 355] width 39 height 16
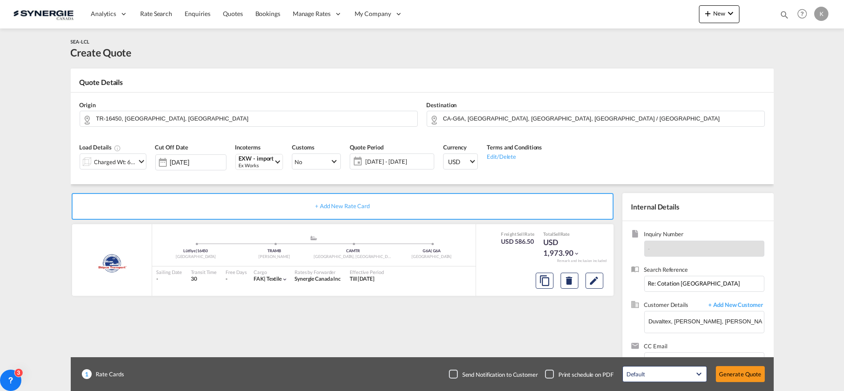
type input "[DATE]"
click at [735, 375] on button "Generate Quote" at bounding box center [740, 374] width 49 height 16
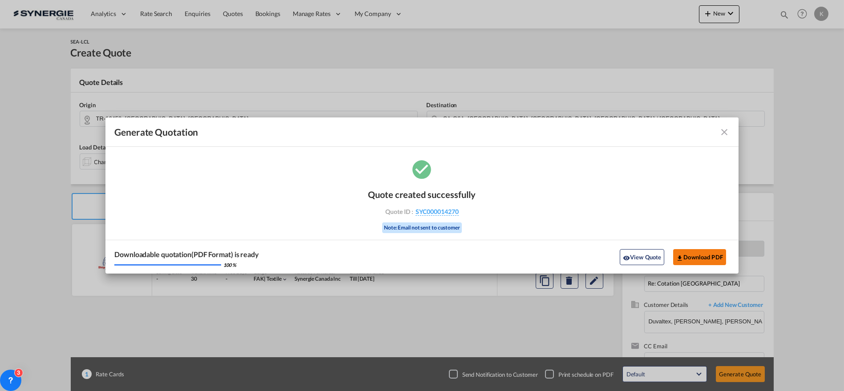
click at [708, 256] on button "Download PDF" at bounding box center [699, 257] width 53 height 16
click at [729, 132] on md-icon "icon-close fg-AAA8AD cursor m-0" at bounding box center [724, 132] width 11 height 11
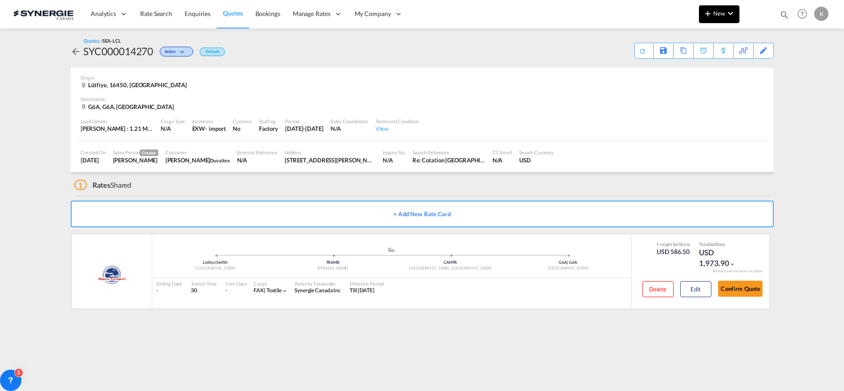
click at [706, 16] on md-icon "icon-plus 400-fg" at bounding box center [707, 13] width 11 height 11
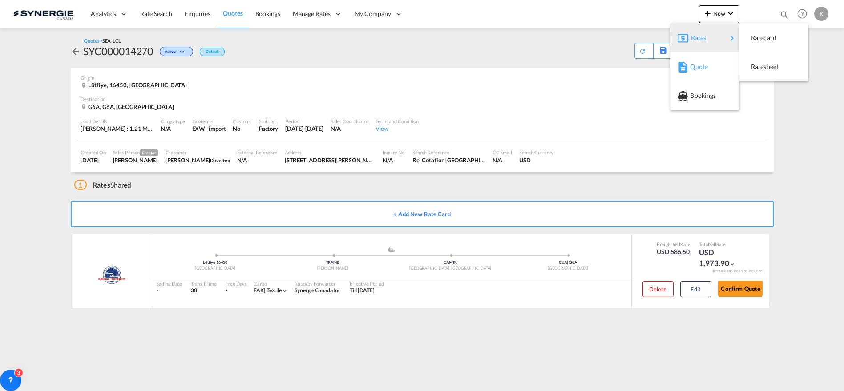
click at [697, 65] on span "Quote" at bounding box center [695, 67] width 10 height 18
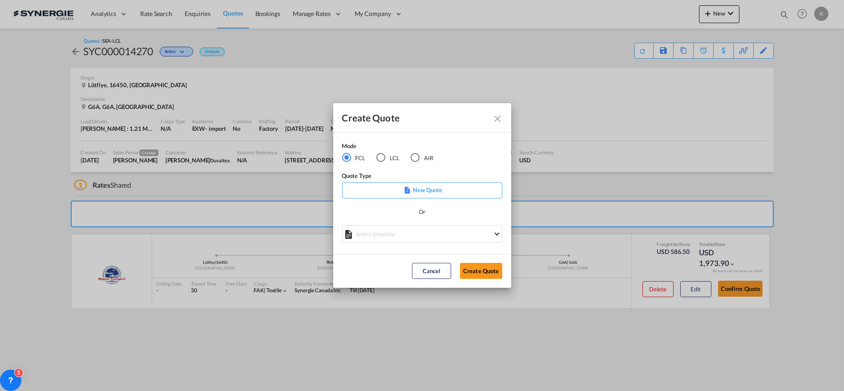
click at [379, 157] on div "LCL" at bounding box center [380, 157] width 9 height 9
click at [384, 231] on md-select "Select template New DAP Import LCL [PERSON_NAME] | [DATE] [GEOGRAPHIC_DATA] LCL…" at bounding box center [422, 234] width 160 height 18
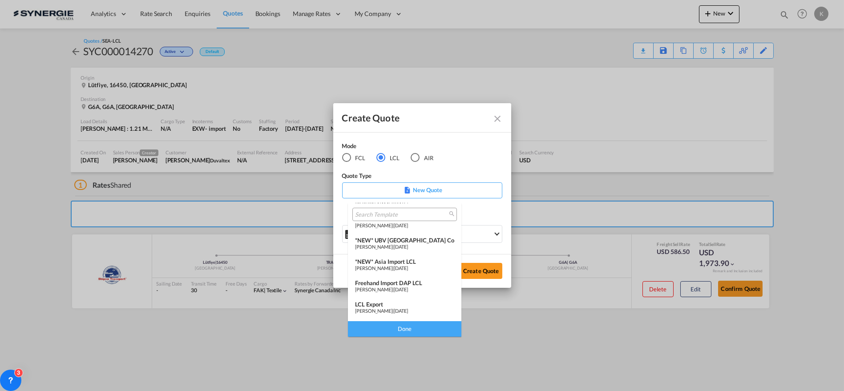
scroll to position [94, 0]
click at [392, 268] on span "[PERSON_NAME]" at bounding box center [373, 271] width 37 height 6
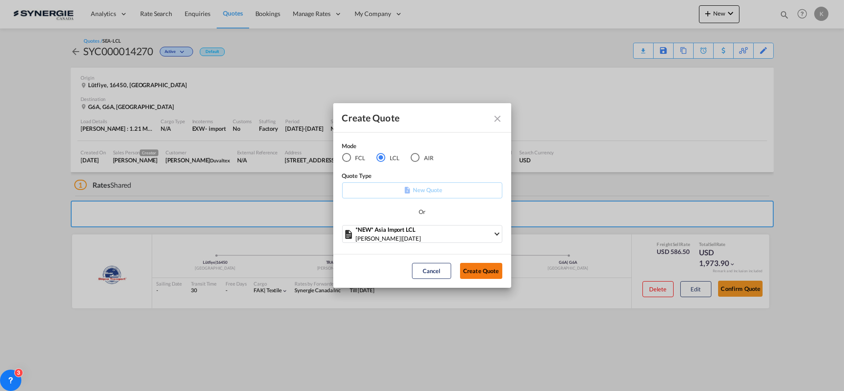
click at [484, 269] on button "Create Quote" at bounding box center [481, 271] width 42 height 16
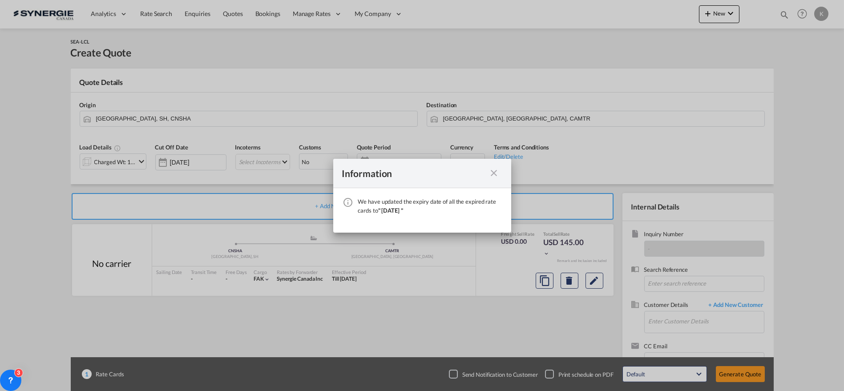
click at [494, 172] on md-icon "icon-close fg-AAA8AD cursor" at bounding box center [494, 173] width 11 height 11
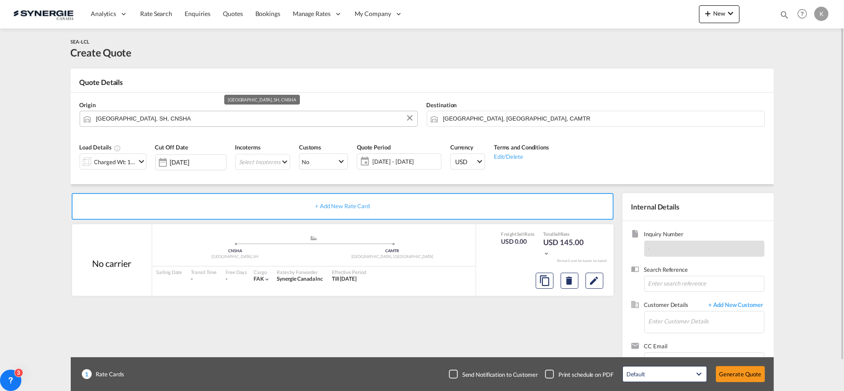
click at [149, 118] on input "[GEOGRAPHIC_DATA], SH, CNSHA" at bounding box center [254, 119] width 317 height 16
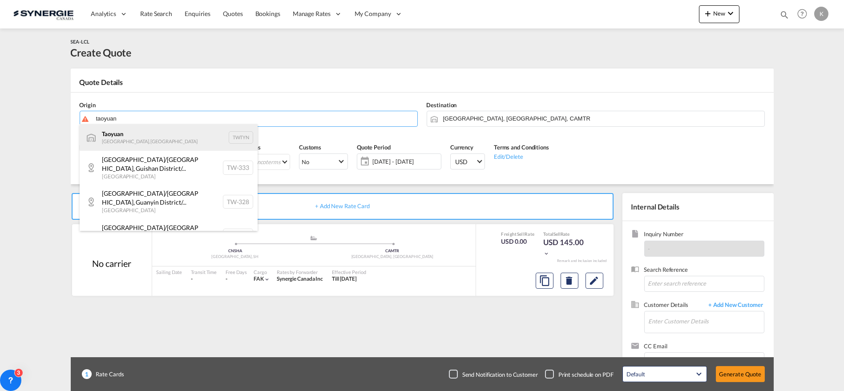
click at [121, 137] on div "Taoyuan [GEOGRAPHIC_DATA], Province of China TWTYN" at bounding box center [169, 137] width 178 height 27
type input "Taoyuan, TWTYN"
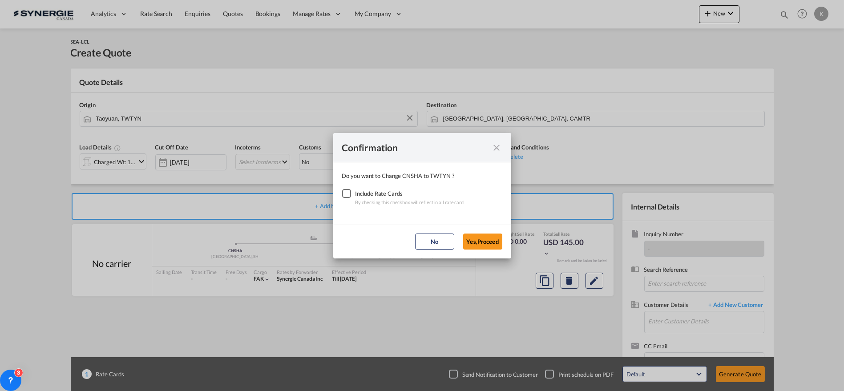
drag, startPoint x: 344, startPoint y: 194, endPoint x: 359, endPoint y: 201, distance: 15.7
click at [345, 195] on div "Checkbox No Ink" at bounding box center [346, 193] width 9 height 9
click at [474, 238] on button "Yes,Proceed" at bounding box center [482, 242] width 39 height 16
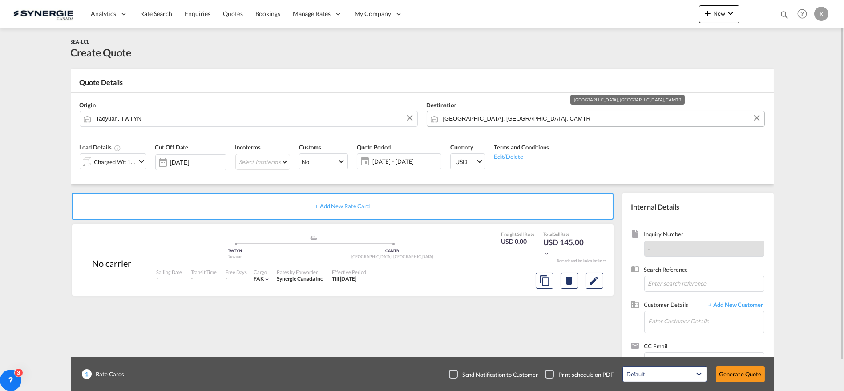
click at [469, 119] on input "[GEOGRAPHIC_DATA], [GEOGRAPHIC_DATA], CAMTR" at bounding box center [601, 119] width 317 height 16
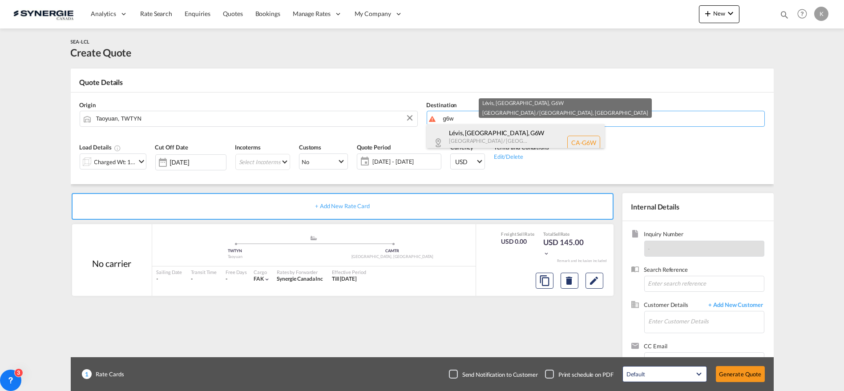
click at [491, 135] on div "Lévis, [GEOGRAPHIC_DATA] , G6W [GEOGRAPHIC_DATA] / [GEOGRAPHIC_DATA] [GEOGRAPHI…" at bounding box center [516, 142] width 178 height 37
type input "CA-G6W, [GEOGRAPHIC_DATA], [GEOGRAPHIC_DATA], [GEOGRAPHIC_DATA] / [GEOGRAPHIC_D…"
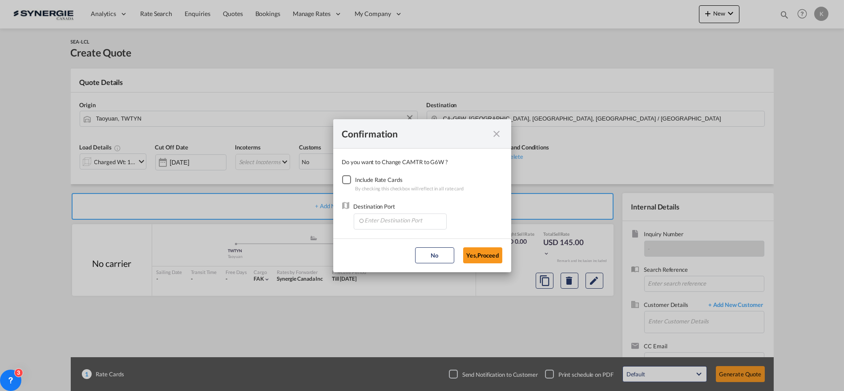
click at [349, 181] on div "Checkbox No Ink" at bounding box center [346, 179] width 9 height 9
click at [375, 228] on md-autocomplete-wrap "Confirmation Do you ..." at bounding box center [402, 222] width 89 height 16
click at [381, 223] on input "Enter Destination Port" at bounding box center [402, 220] width 88 height 13
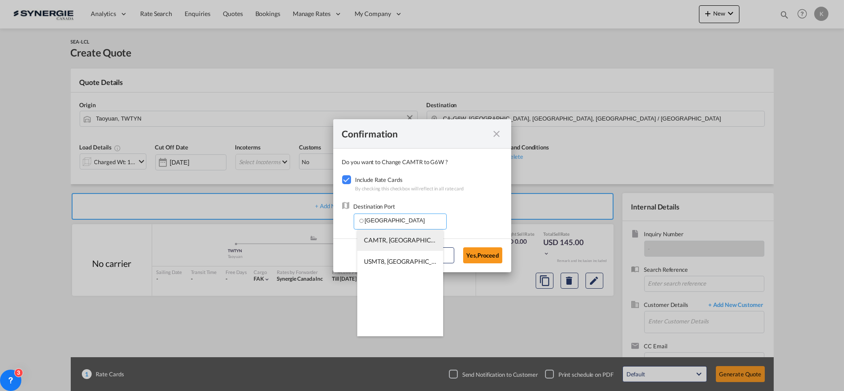
click at [391, 242] on span "CAMTR, [GEOGRAPHIC_DATA], [GEOGRAPHIC_DATA], [GEOGRAPHIC_DATA], [GEOGRAPHIC_DAT…" at bounding box center [538, 240] width 349 height 8
type input "CAMTR, [GEOGRAPHIC_DATA], [GEOGRAPHIC_DATA], [GEOGRAPHIC_DATA], [GEOGRAPHIC_DAT…"
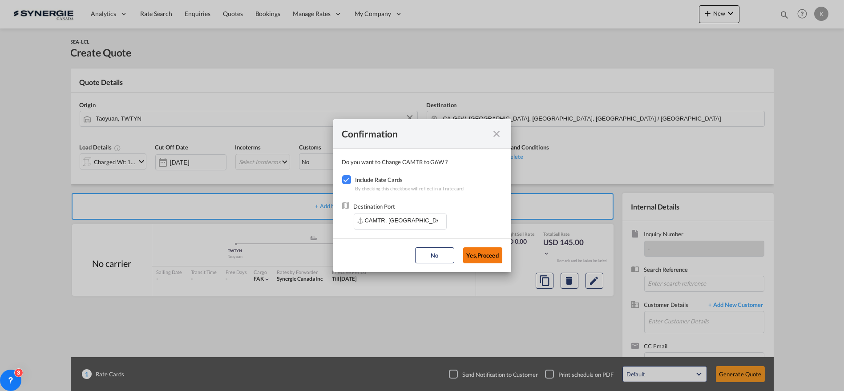
click at [474, 254] on button "Yes,Proceed" at bounding box center [482, 255] width 39 height 16
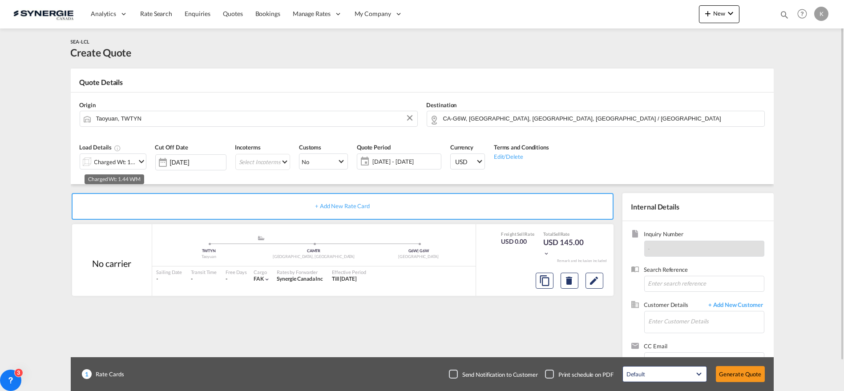
click at [103, 159] on div "Charged Wt: 1.44 W/M" at bounding box center [115, 162] width 42 height 12
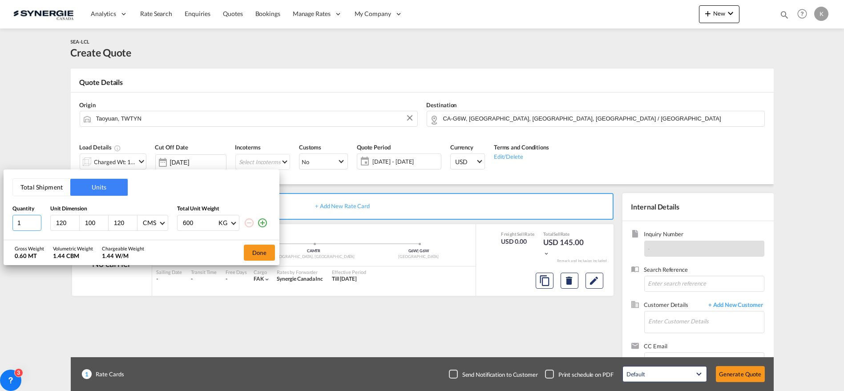
drag, startPoint x: 25, startPoint y: 228, endPoint x: 5, endPoint y: 229, distance: 20.1
click at [6, 229] on div "Total Shipment Units Quantity Unit Dimension Total Unit Weight 1 120 100 120 CM…" at bounding box center [142, 204] width 276 height 70
click at [34, 183] on button "Total Shipment" at bounding box center [41, 187] width 57 height 17
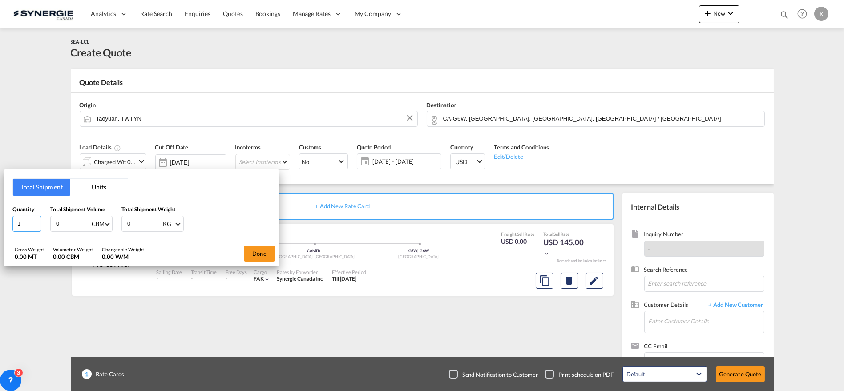
drag, startPoint x: 28, startPoint y: 222, endPoint x: 5, endPoint y: 224, distance: 22.4
click at [5, 224] on div "Total Shipment Units Quantity 1 Total Shipment Volume 0 CBM CBM CFT Total Shipm…" at bounding box center [142, 204] width 276 height 71
type input "16"
type input "13"
type input "13.2"
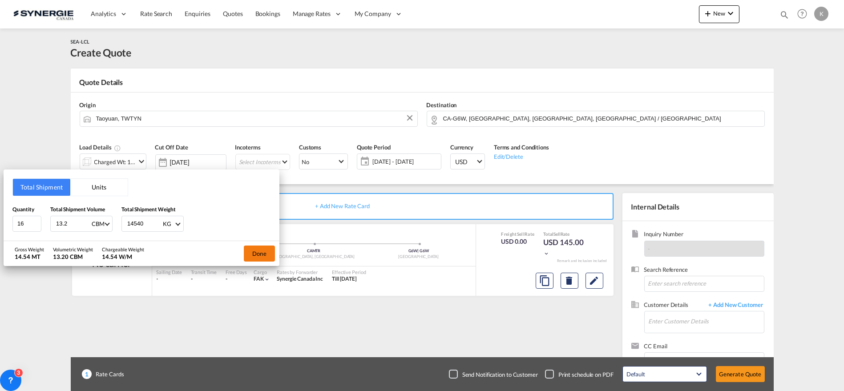
type input "14540"
click at [251, 248] on button "Done" at bounding box center [259, 254] width 31 height 16
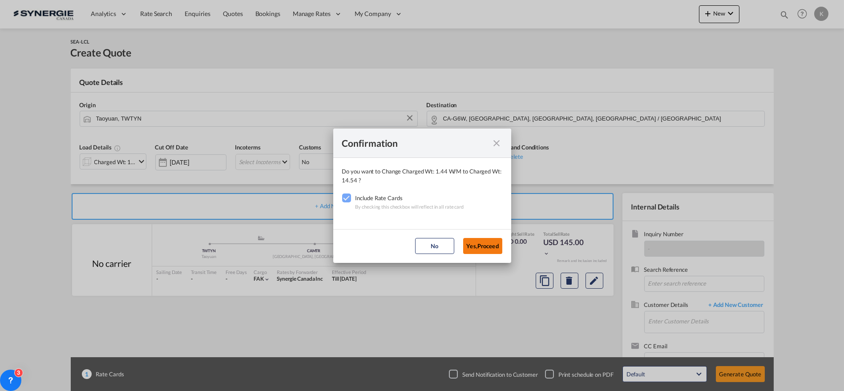
click at [492, 249] on button "Yes,Proceed" at bounding box center [482, 246] width 39 height 16
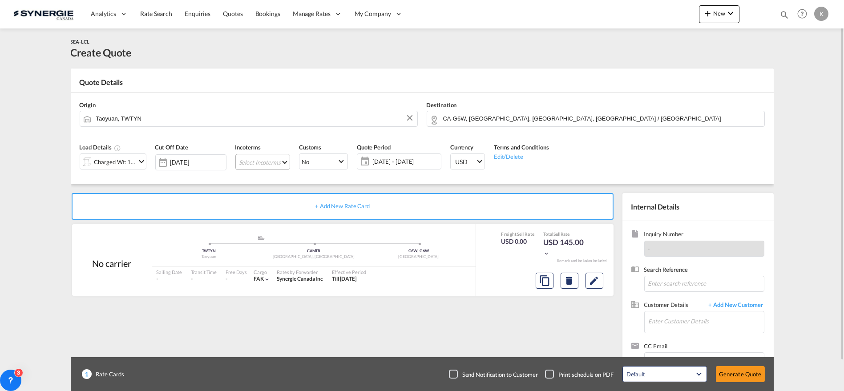
click at [273, 163] on md-select "Select Incoterms CIF - export Cost,Insurance and Freight CPT - import Carrier P…" at bounding box center [262, 162] width 55 height 16
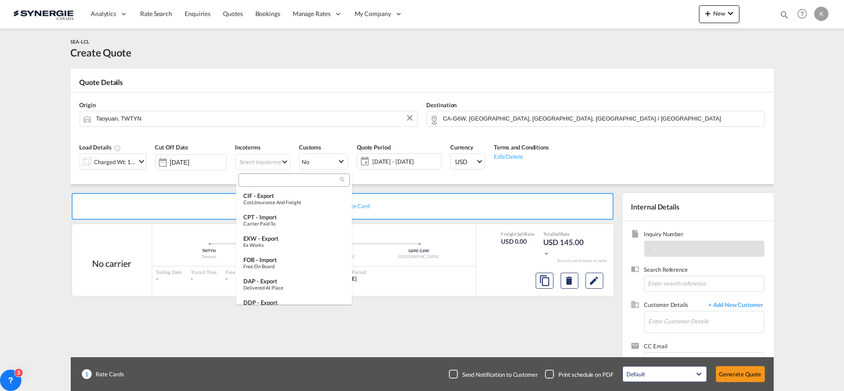
click at [270, 180] on input "search" at bounding box center [290, 180] width 99 height 8
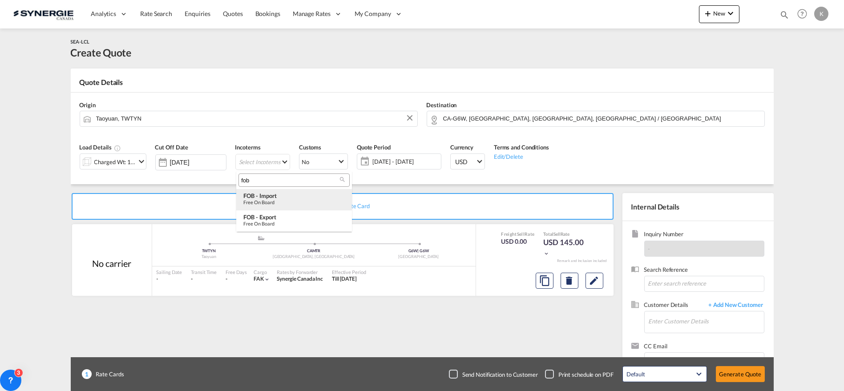
type input "fob"
click at [270, 206] on md-option "FOB - import Free on Board" at bounding box center [294, 199] width 116 height 21
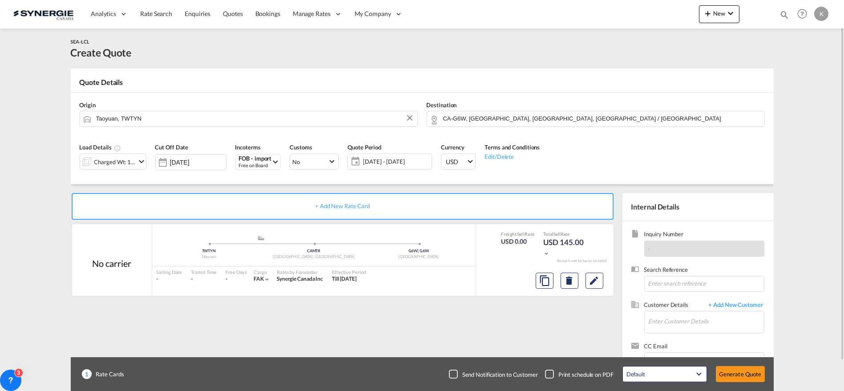
click at [381, 163] on span "[DATE] - [DATE]" at bounding box center [396, 161] width 66 height 8
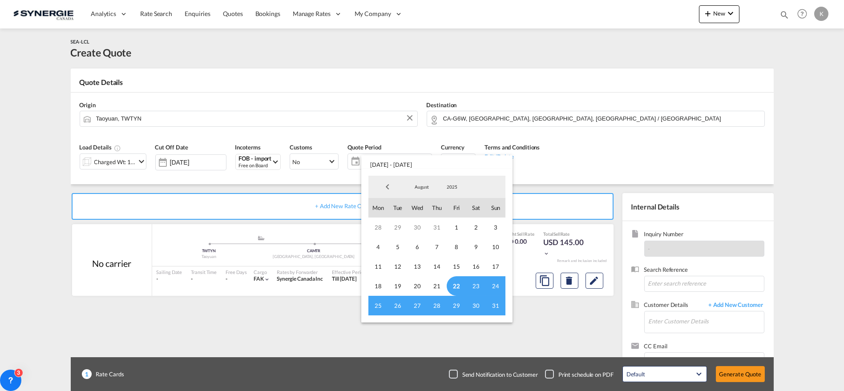
click at [460, 283] on span "22" at bounding box center [457, 286] width 20 height 20
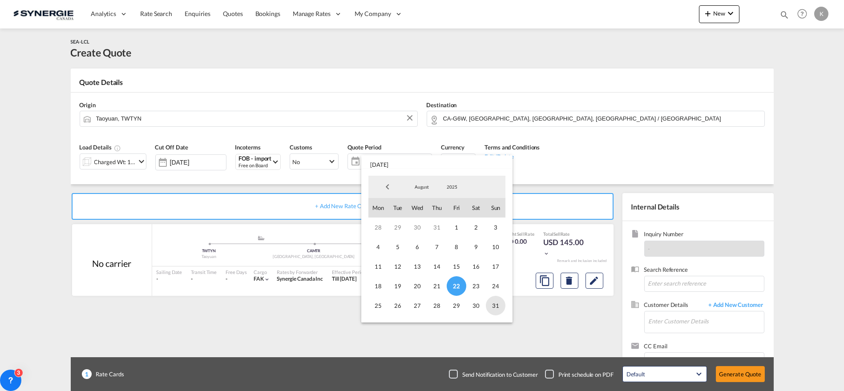
click at [495, 303] on span "31" at bounding box center [496, 306] width 20 height 20
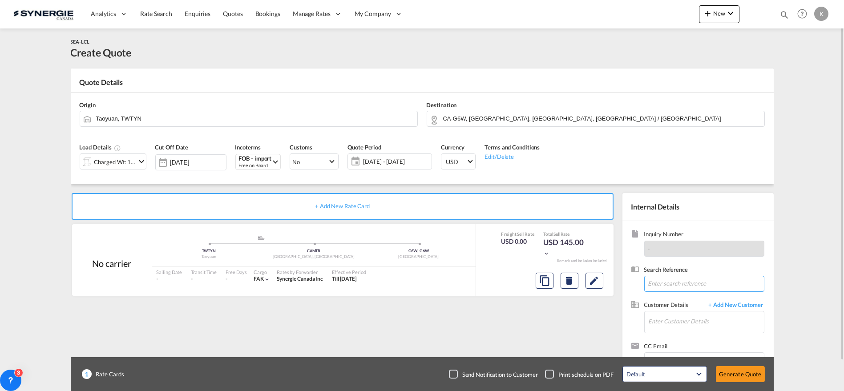
click at [669, 280] on input at bounding box center [704, 284] width 120 height 16
paste input "TR: LA101250 - [GEOGRAPHIC_DATA] - [GEOGRAPHIC_DATA] - RE: new booking S: Siqua…"
type input "TR: LA101250 - [GEOGRAPHIC_DATA] - [GEOGRAPHIC_DATA] - RE: new booking S: Siqua…"
click at [679, 322] on input "Enter Customer Details" at bounding box center [706, 321] width 115 height 20
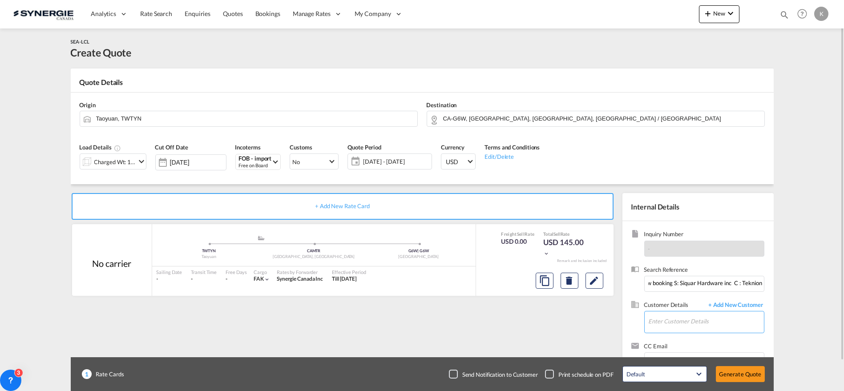
scroll to position [0, 0]
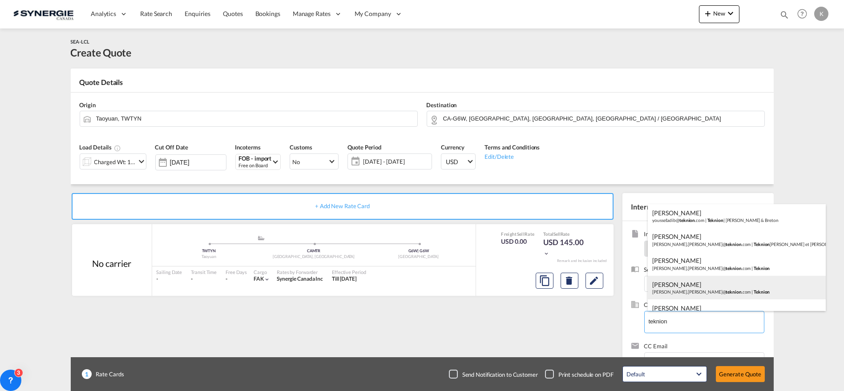
click at [677, 285] on div "[PERSON_NAME] [PERSON_NAME].[PERSON_NAME]@ teknion .com | Teknion" at bounding box center [737, 288] width 178 height 24
type input "Teknion, [PERSON_NAME] Thibault, [EMAIL_ADDRESS][PERSON_NAME][DOMAIN_NAME]"
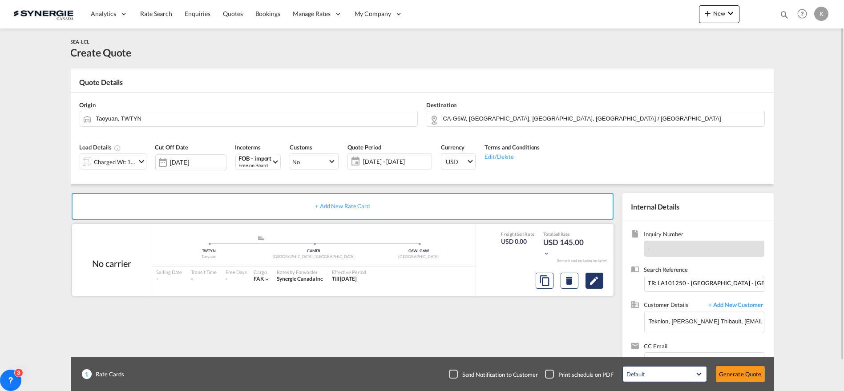
click at [594, 279] on md-icon "Edit" at bounding box center [594, 280] width 11 height 11
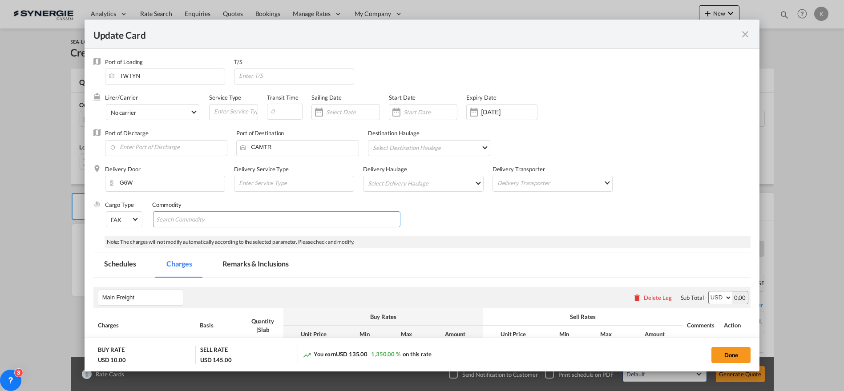
click at [197, 219] on input "Chips input." at bounding box center [196, 220] width 81 height 14
type input "Furniture parts"
click at [162, 149] on input "Enter Port of Discharge" at bounding box center [168, 147] width 118 height 13
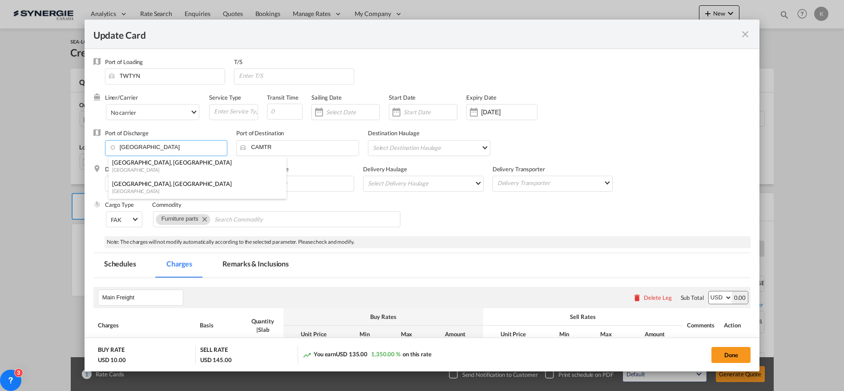
click at [136, 163] on div "[GEOGRAPHIC_DATA], [GEOGRAPHIC_DATA]" at bounding box center [194, 162] width 165 height 8
type input "[GEOGRAPHIC_DATA], [GEOGRAPHIC_DATA], CAVAN"
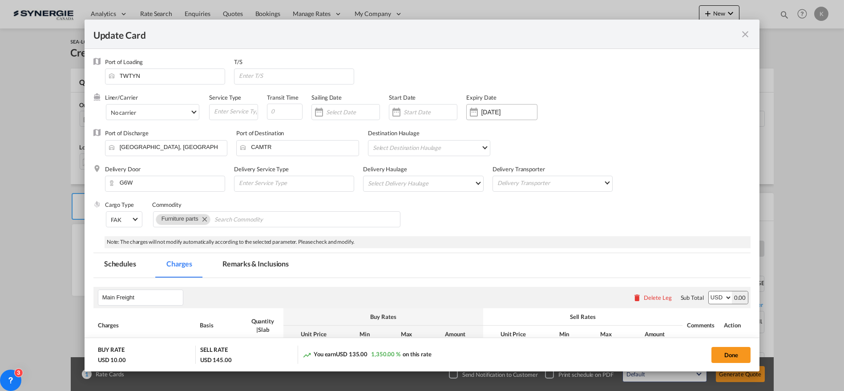
click at [499, 113] on input "[DATE]" at bounding box center [509, 112] width 56 height 7
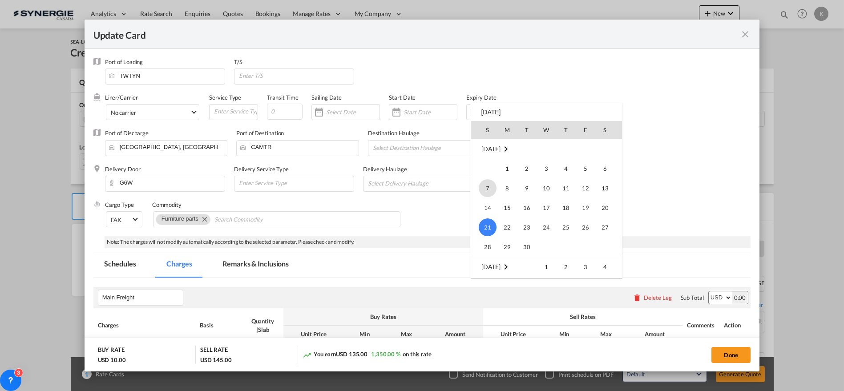
scroll to position [205935, 0]
click at [492, 244] on span "31" at bounding box center [488, 247] width 18 height 18
type input "[DATE]"
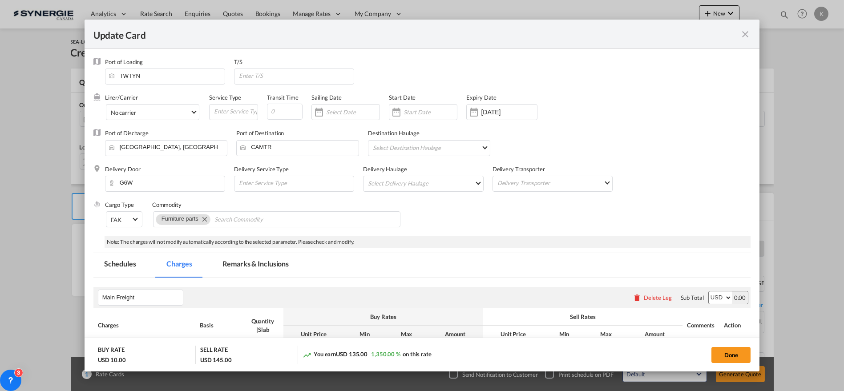
click at [271, 259] on md-tab-item "Remarks & Inclusions" at bounding box center [256, 265] width 88 height 24
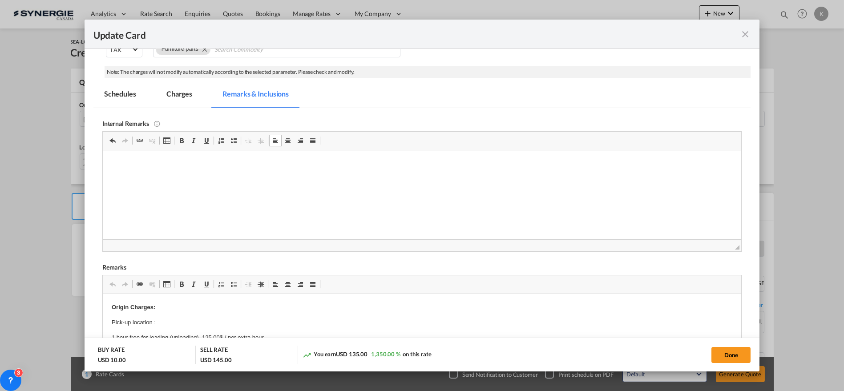
scroll to position [0, 0]
click at [186, 92] on md-tab-item "Charges" at bounding box center [179, 95] width 47 height 24
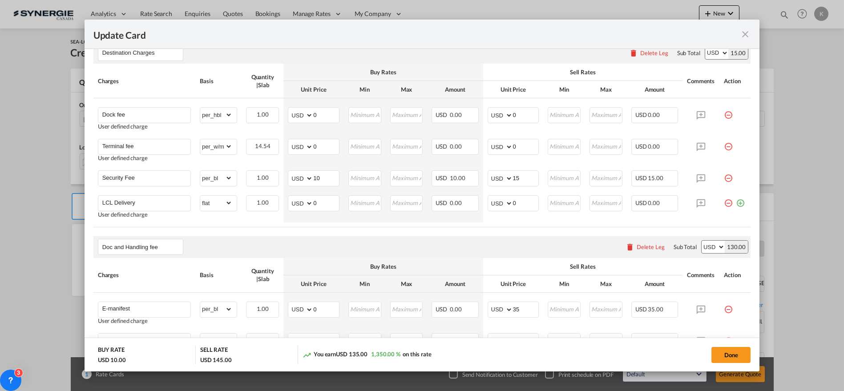
scroll to position [499, 0]
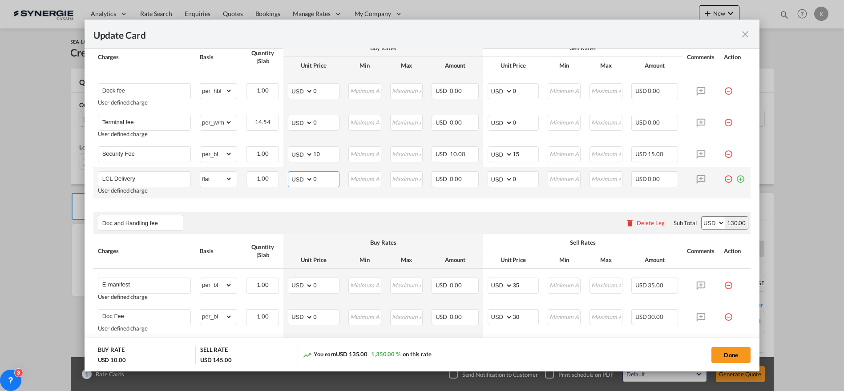
drag, startPoint x: 300, startPoint y: 181, endPoint x: 318, endPoint y: 177, distance: 17.8
click at [301, 181] on select "AED AFN ALL AMD ANG AOA ARS AUD AWG AZN BAM BBD BDT BGN BHD BIF BMD BND [PERSON…" at bounding box center [301, 179] width 23 height 12
select select "string:CAD"
click at [290, 173] on select "AED AFN ALL AMD ANG AOA ARS AUD AWG AZN BAM BBD BDT BGN BHD BIF BMD BND [PERSON…" at bounding box center [301, 179] width 23 height 12
click at [321, 174] on input "0" at bounding box center [326, 178] width 26 height 13
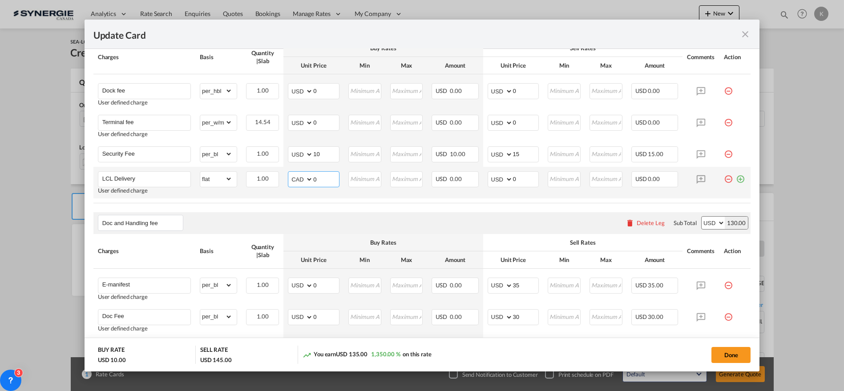
drag, startPoint x: 319, startPoint y: 178, endPoint x: 303, endPoint y: 177, distance: 16.0
click at [303, 177] on md-input-container "AED AFN ALL AMD ANG AOA ARS AUD AWG AZN BAM BBD BDT BGN BHD BIF BMD BND [PERSON…" at bounding box center [314, 179] width 52 height 16
type input "925"
type input "745"
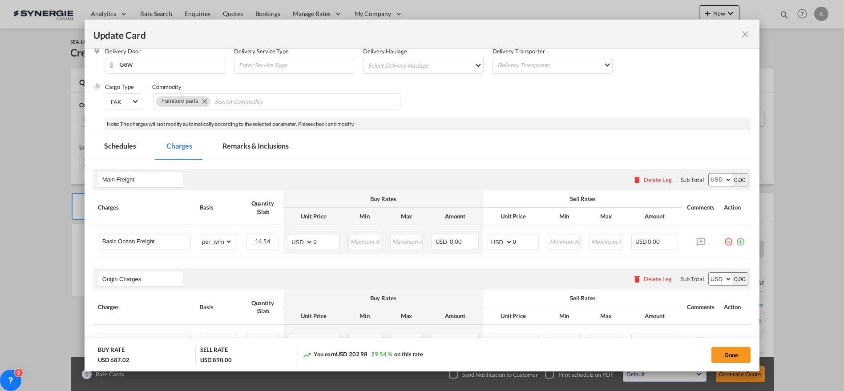
scroll to position [104, 0]
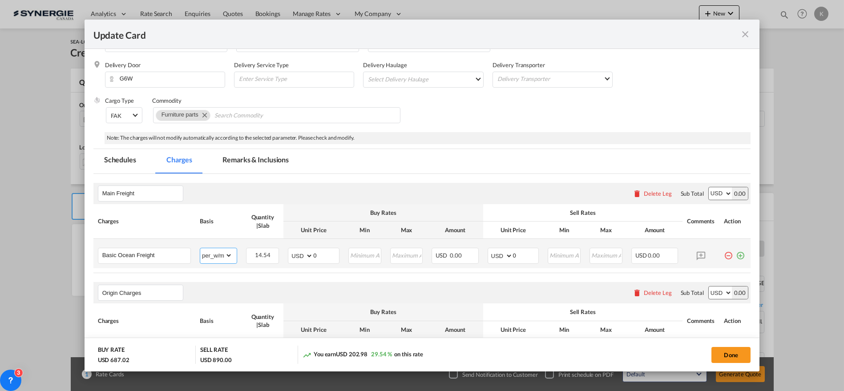
drag, startPoint x: 210, startPoint y: 259, endPoint x: 211, endPoint y: 248, distance: 10.7
click at [210, 259] on select "gross_weight volumetric_weight per_shipment per_bl per_km per_hawb per_kg flat …" at bounding box center [216, 255] width 32 height 14
select select "per_ton"
click at [200, 248] on select "gross_weight volumetric_weight per_shipment per_bl per_km per_hawb per_kg flat …" at bounding box center [216, 255] width 32 height 14
drag, startPoint x: 315, startPoint y: 255, endPoint x: 283, endPoint y: 255, distance: 32.0
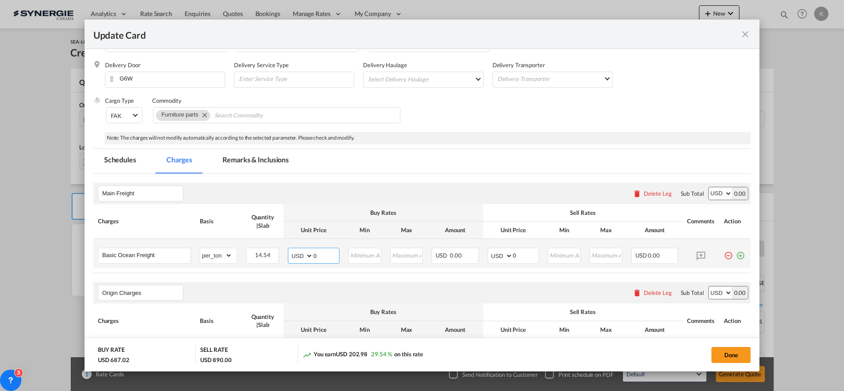
click at [283, 255] on td "AED AFN ALL AMD ANG AOA ARS AUD AWG AZN BAM BBD BDT BGN BHD BIF BMD BND [PERSON…" at bounding box center [313, 253] width 60 height 29
type input "133"
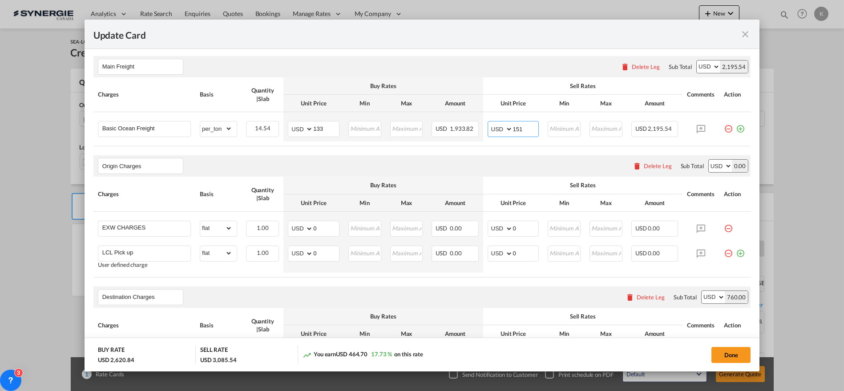
scroll to position [203, 0]
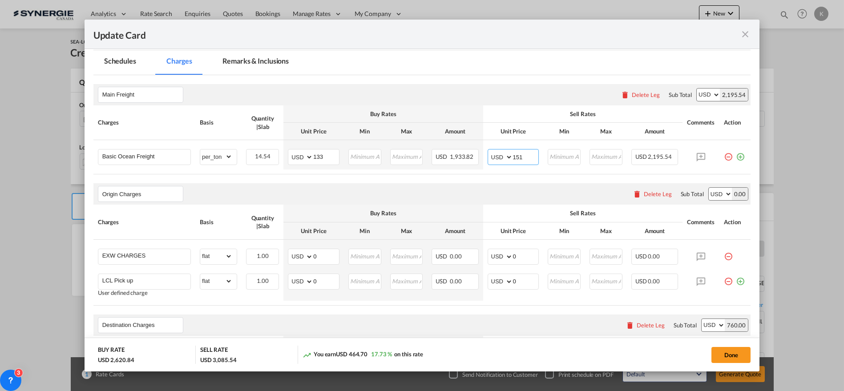
type input "151"
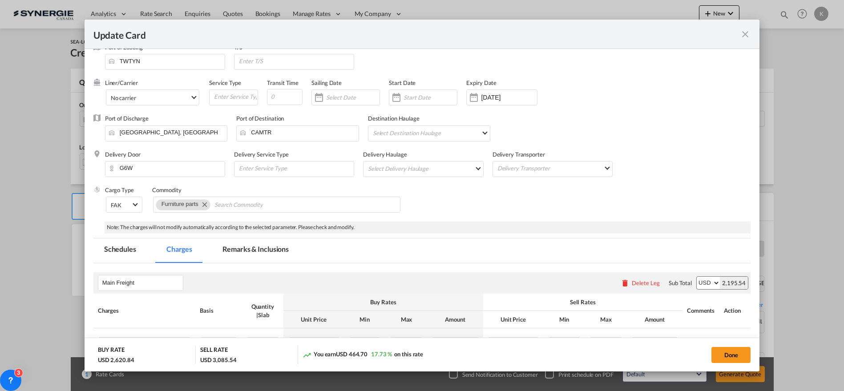
scroll to position [0, 0]
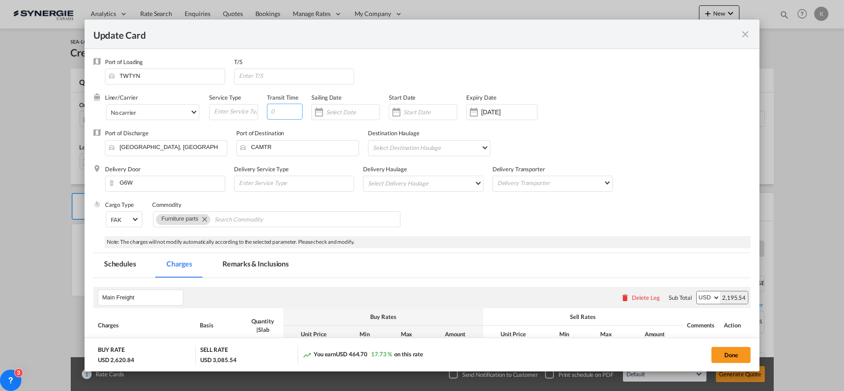
click at [285, 115] on input "Update Card Port ..." at bounding box center [285, 112] width 36 height 16
type input "22"
click at [143, 115] on span "No carrier" at bounding box center [151, 113] width 80 height 8
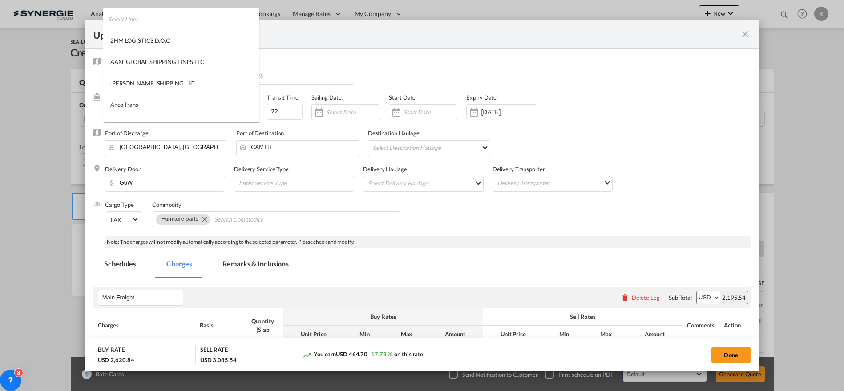
click at [223, 22] on input "search" at bounding box center [183, 18] width 151 height 21
type input "oocl"
click at [138, 62] on md-option "OOCL" at bounding box center [154, 61] width 102 height 21
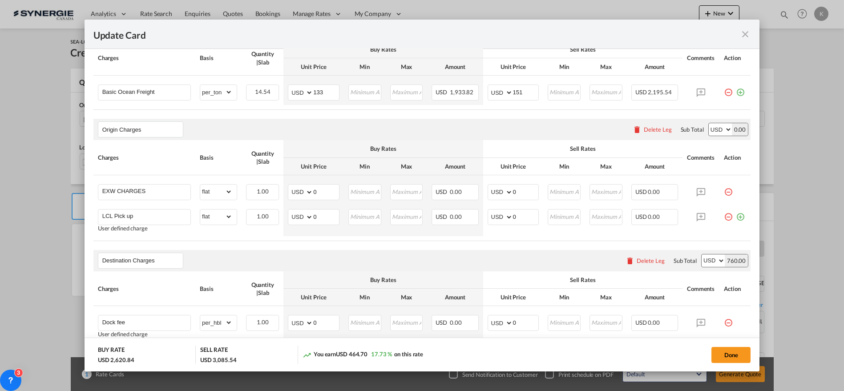
scroll to position [274, 0]
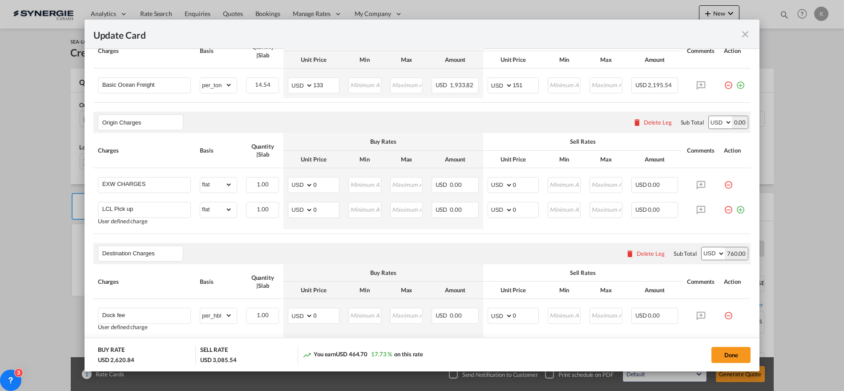
click at [660, 120] on div "Delete Leg" at bounding box center [658, 122] width 28 height 7
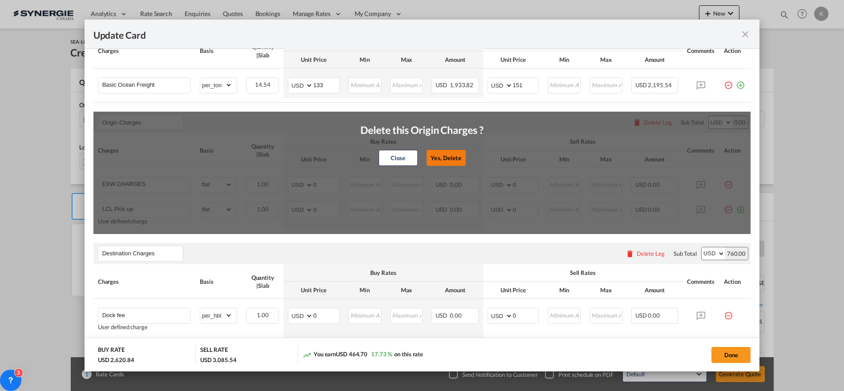
click at [440, 157] on button "Yes, Delete" at bounding box center [445, 158] width 39 height 16
type input "Destination Charges"
type input "Dock fee"
select select "per_hbl"
type input "Terminal fee"
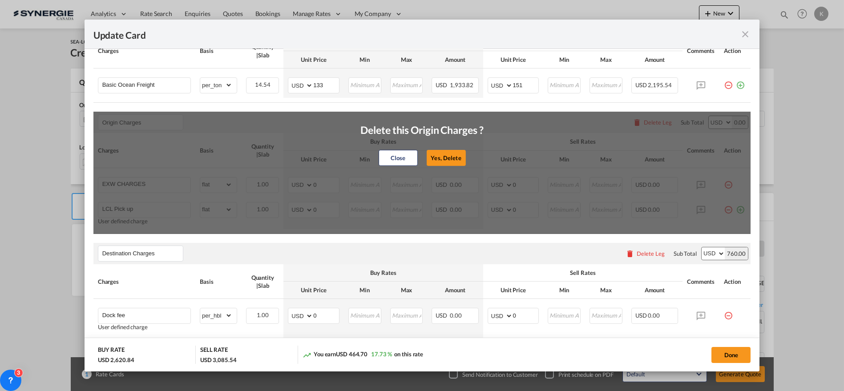
select select "per_w/m"
type input "Doc and Handling fee"
type input "E-manifest"
select select "per_bl"
type input "35"
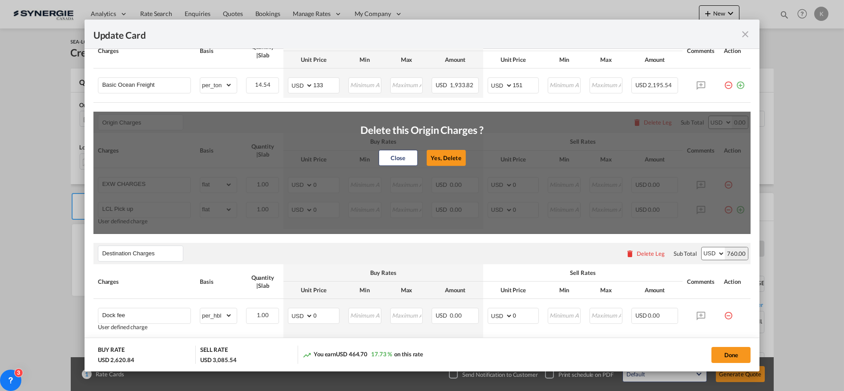
type input "Doc Fee"
select select "per_bl"
type input "30"
type input "Handling fee"
type input "0"
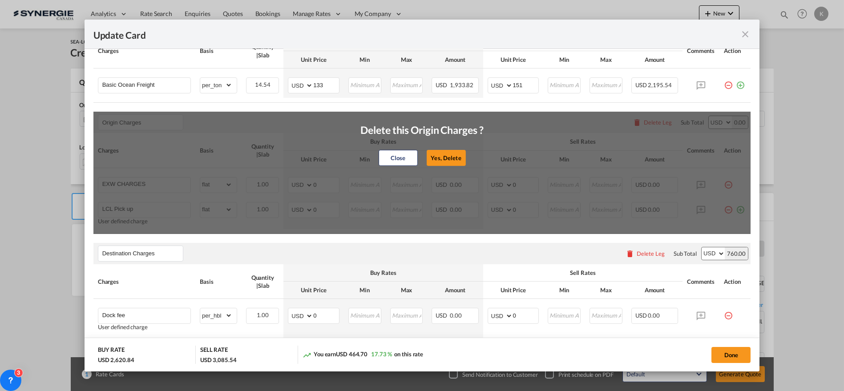
type input "65"
type input "ISF 5+2 - 85 USD if applicable"
select select "per_bl"
select select "string:USD"
type input "0"
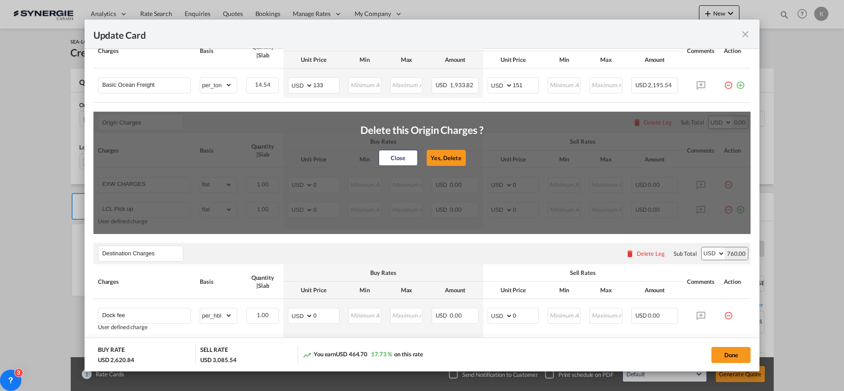
type input "0"
type input "Cargo Coverage"
type input "Cargo Coverage - Rate to be confirmed depending on commodity and value Min 50 U…"
select select "per_shipment"
type input "0"
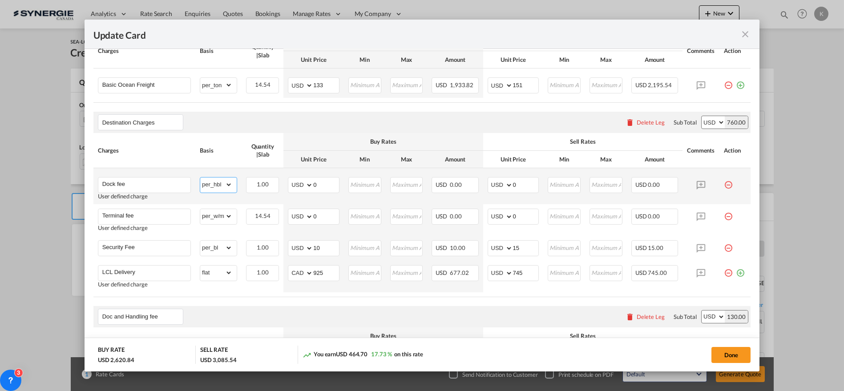
click at [219, 185] on select "gross_weight volumetric_weight per_shipment per_bl per_km per_hawb per_kg flat …" at bounding box center [216, 184] width 32 height 14
select select "per_kg"
click at [200, 177] on select "gross_weight volumetric_weight per_shipment per_bl per_km per_hawb per_kg flat …" at bounding box center [216, 184] width 32 height 14
drag, startPoint x: 323, startPoint y: 183, endPoint x: 296, endPoint y: 182, distance: 27.6
click at [296, 182] on md-input-container "AED AFN ALL AMD ANG AOA ARS AUD AWG AZN BAM BBD BDT BGN BHD BIF BMD BND [PERSON…" at bounding box center [314, 185] width 52 height 16
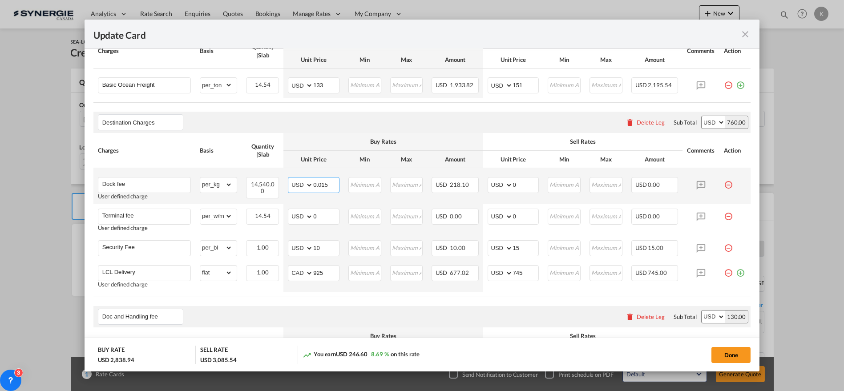
type input "0.015"
type input "50"
type input "0.018"
type input "60"
click at [724, 214] on md-icon "icon-minus-circle-outline red-400-fg pt-7" at bounding box center [728, 213] width 9 height 9
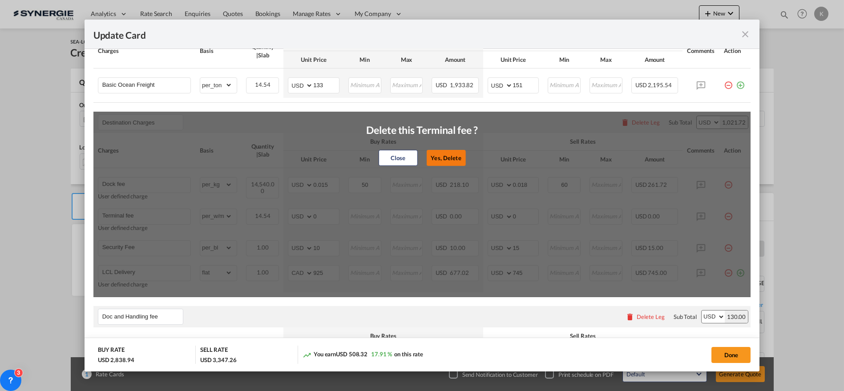
click at [458, 157] on button "Yes, Delete" at bounding box center [446, 158] width 39 height 16
type input "Security Fee"
select select "per_bl"
type input "10"
type input "15"
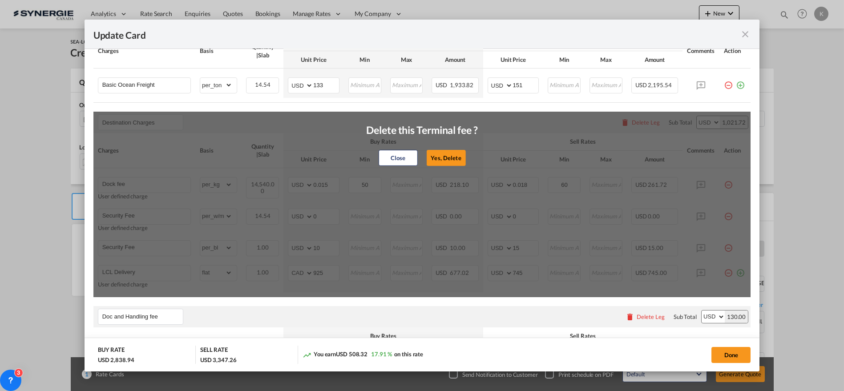
type input "LCL Delivery"
select select "flat"
select select "string:CAD"
type input "925"
type input "745"
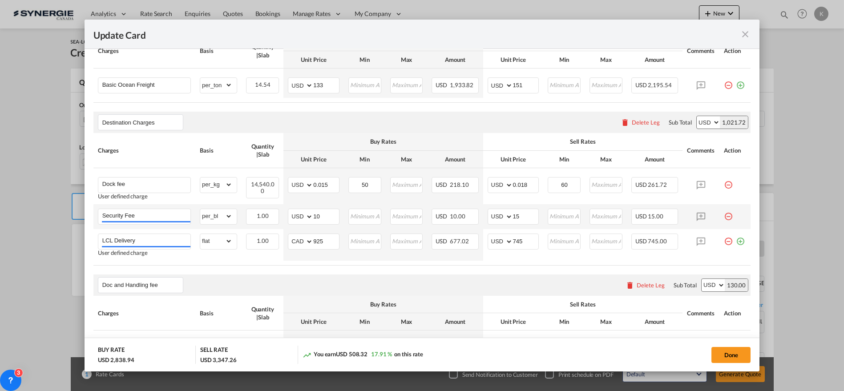
click at [724, 215] on md-icon "icon-minus-circle-outline red-400-fg pt-7" at bounding box center [728, 213] width 9 height 9
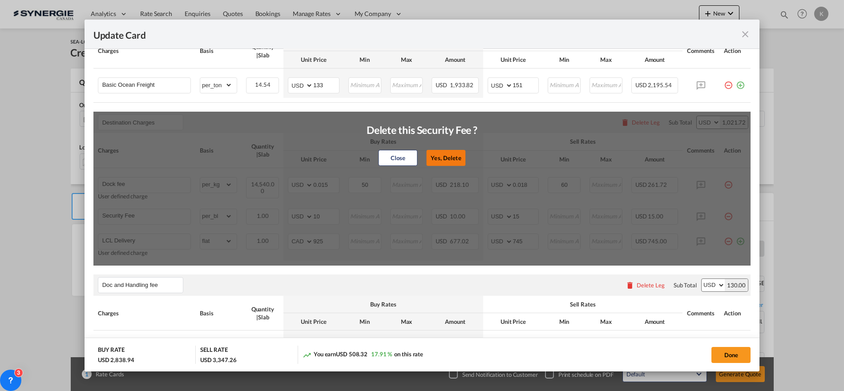
click at [438, 154] on button "Yes, Delete" at bounding box center [446, 158] width 39 height 16
type input "LCL Delivery"
select select "flat"
select select "string:CAD"
type input "925"
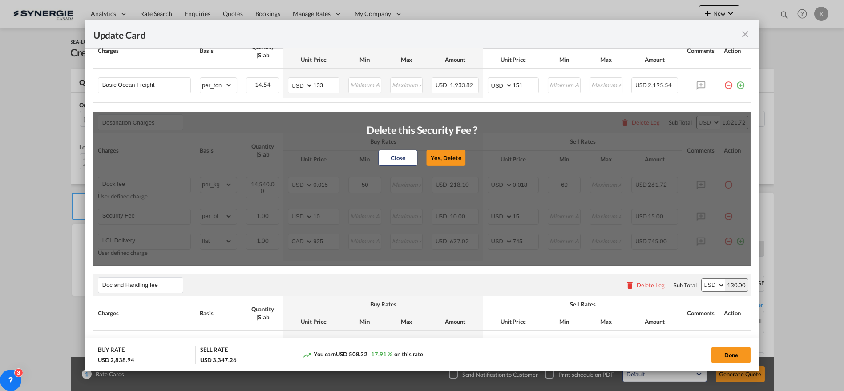
type input "745"
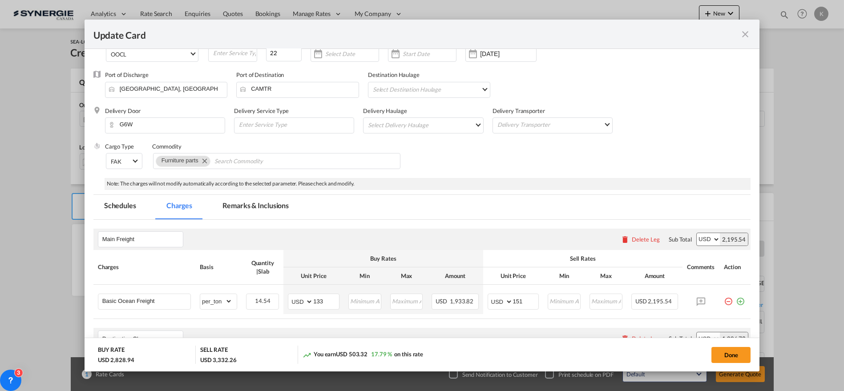
scroll to position [56, 0]
click at [246, 206] on md-tab-item "Remarks & Inclusions" at bounding box center [256, 209] width 88 height 24
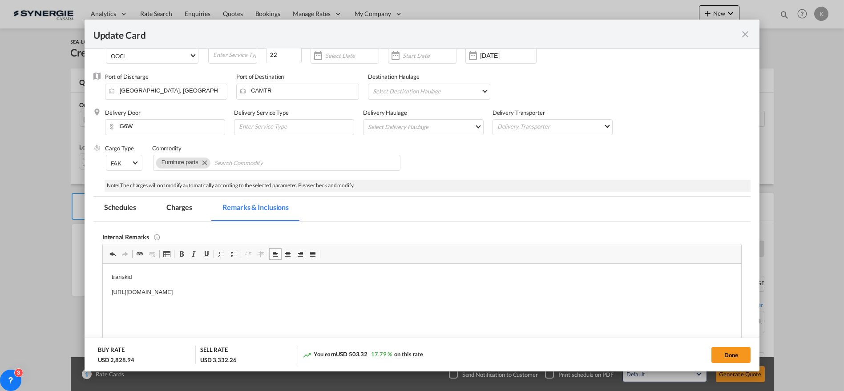
drag, startPoint x: 391, startPoint y: 300, endPoint x: 378, endPoint y: 291, distance: 15.4
click at [391, 300] on html "transkid [URL][DOMAIN_NAME]" at bounding box center [421, 284] width 639 height 42
click at [370, 288] on p "[URL][DOMAIN_NAME]" at bounding box center [421, 291] width 621 height 9
click at [726, 360] on button "Done" at bounding box center [730, 355] width 39 height 16
type input "[DATE]"
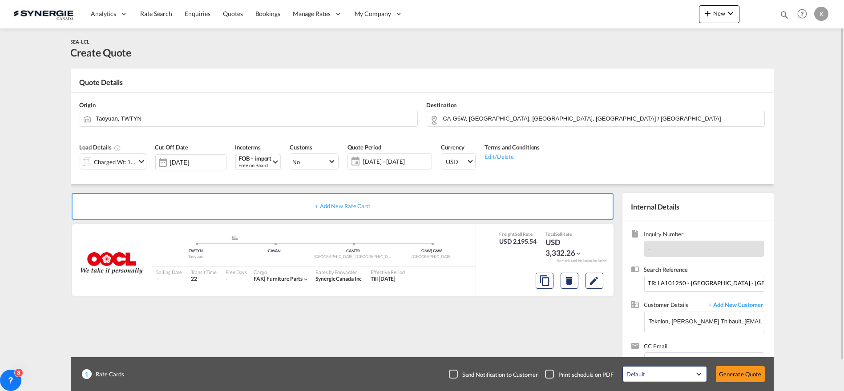
click at [453, 374] on div "Checkbox No Ink" at bounding box center [453, 374] width 9 height 9
click at [733, 374] on button "Generate Quote" at bounding box center [740, 374] width 49 height 16
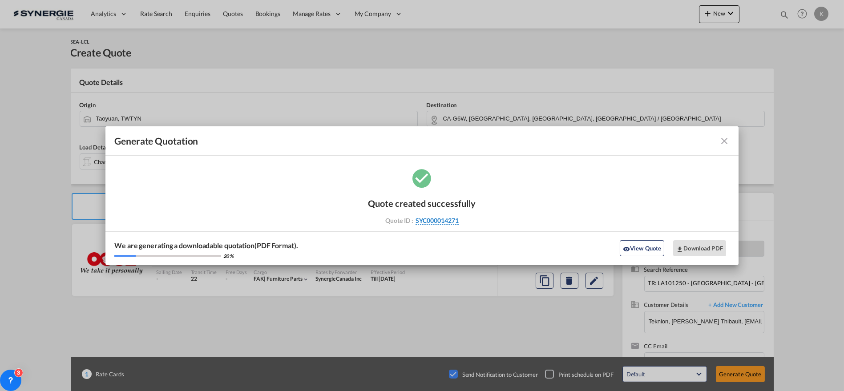
drag, startPoint x: 472, startPoint y: 218, endPoint x: 459, endPoint y: 222, distance: 13.5
click at [459, 222] on div "Quote ID : SYC000014271" at bounding box center [422, 221] width 103 height 8
copy div "SYC000014271"
click at [700, 247] on button "Download PDF" at bounding box center [699, 248] width 53 height 16
click at [725, 139] on md-icon "icon-close fg-AAA8AD cursor m-0" at bounding box center [724, 141] width 11 height 11
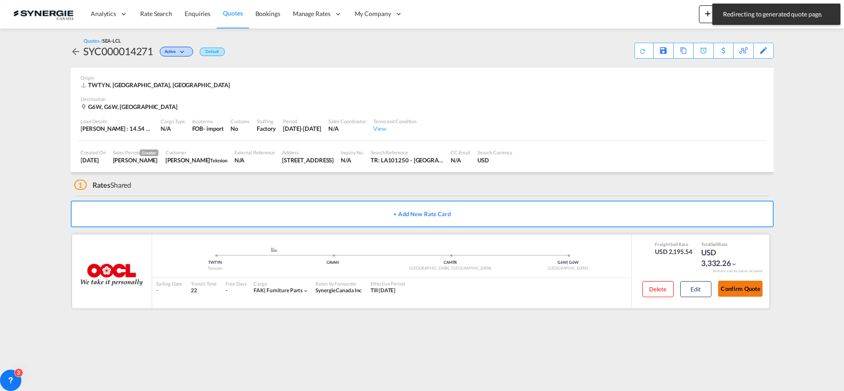
click at [741, 290] on button "Confirm Quote" at bounding box center [740, 289] width 44 height 16
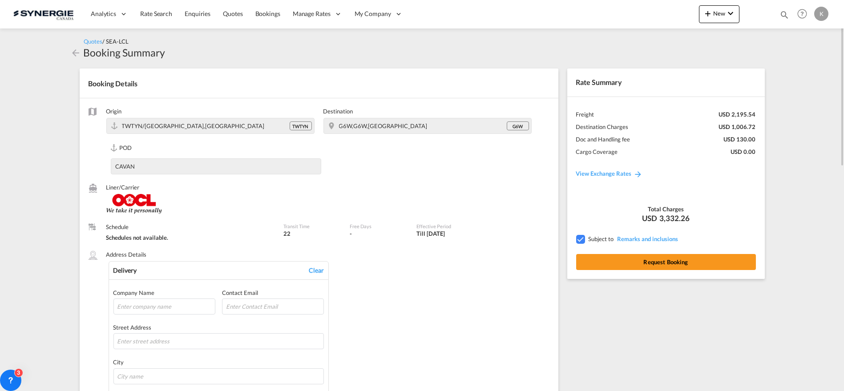
click at [666, 250] on div "Rate Summary Freight USD 2,195.54 Destination Charges USD 1,006.72 Doc and Hand…" at bounding box center [666, 174] width 198 height 210
click at [666, 257] on button "Request Booking" at bounding box center [666, 262] width 180 height 16
